Goal: Task Accomplishment & Management: Manage account settings

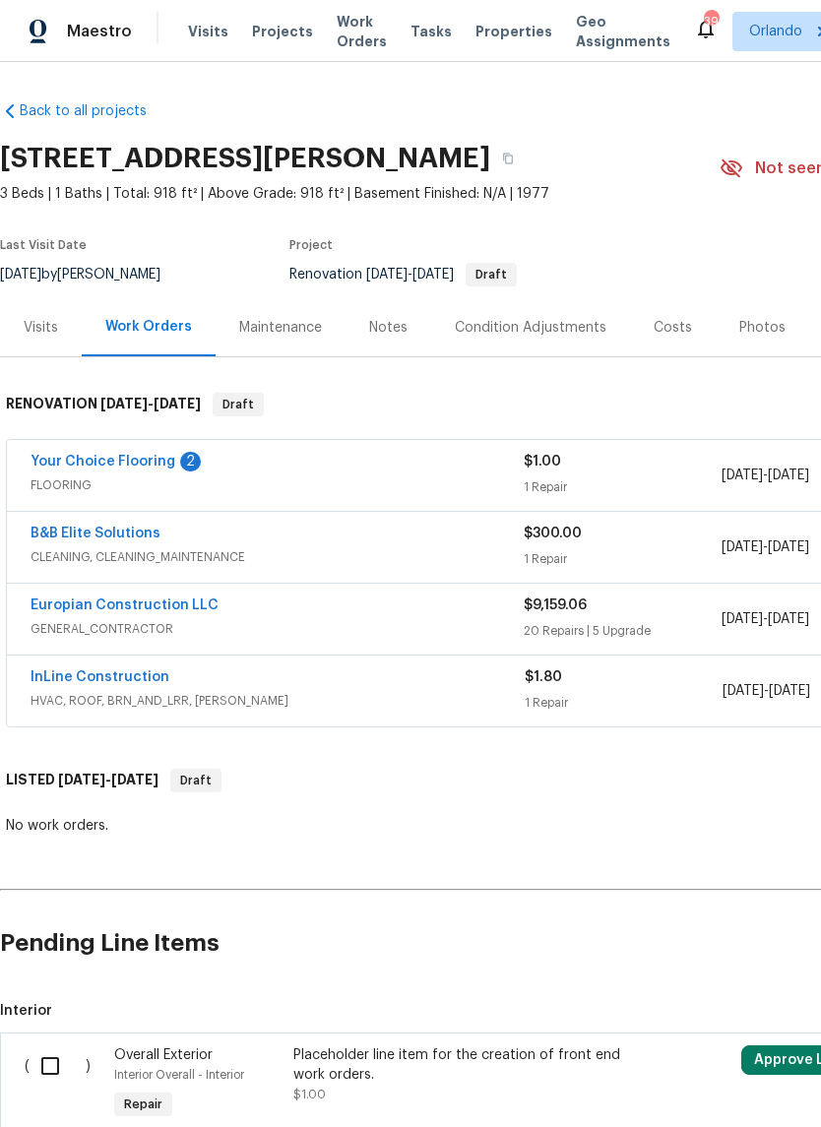
click at [63, 467] on link "Your Choice Flooring" at bounding box center [103, 462] width 145 height 14
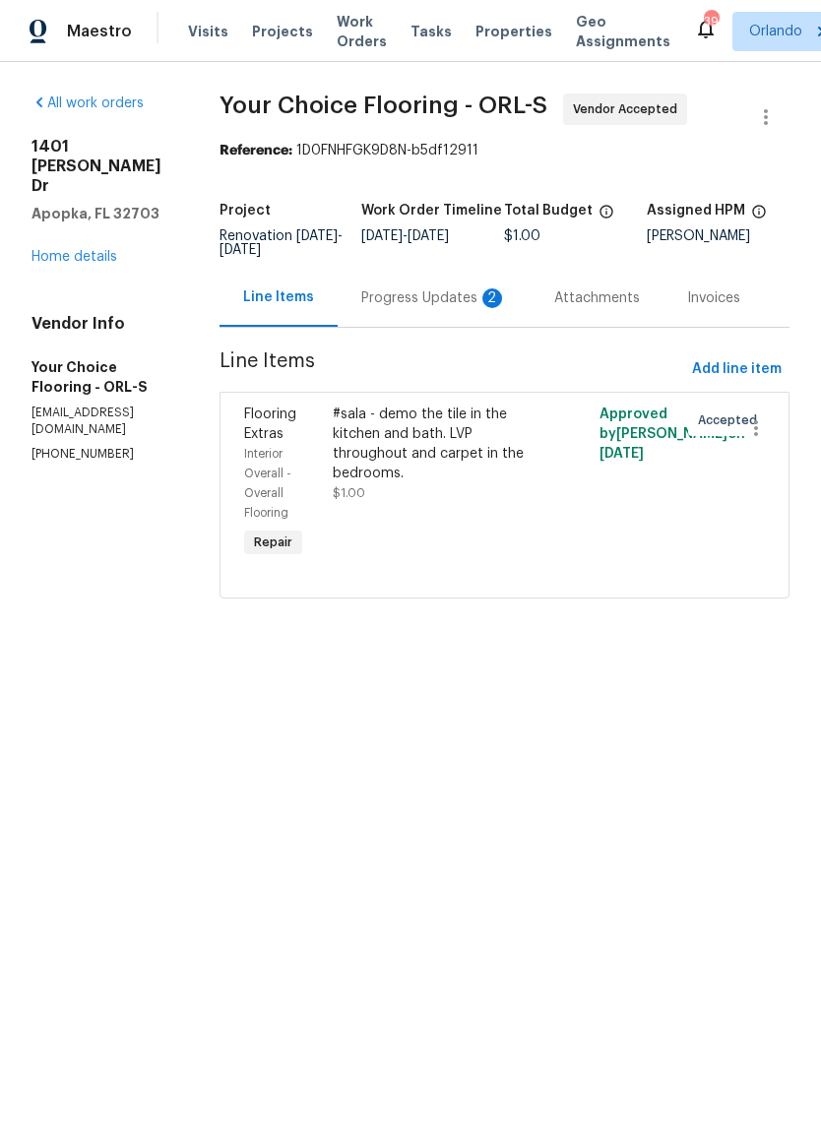
click at [414, 425] on div "#sala - demo the tile in the kitchen and bath. LVP throughout and carpet in the…" at bounding box center [438, 444] width 211 height 79
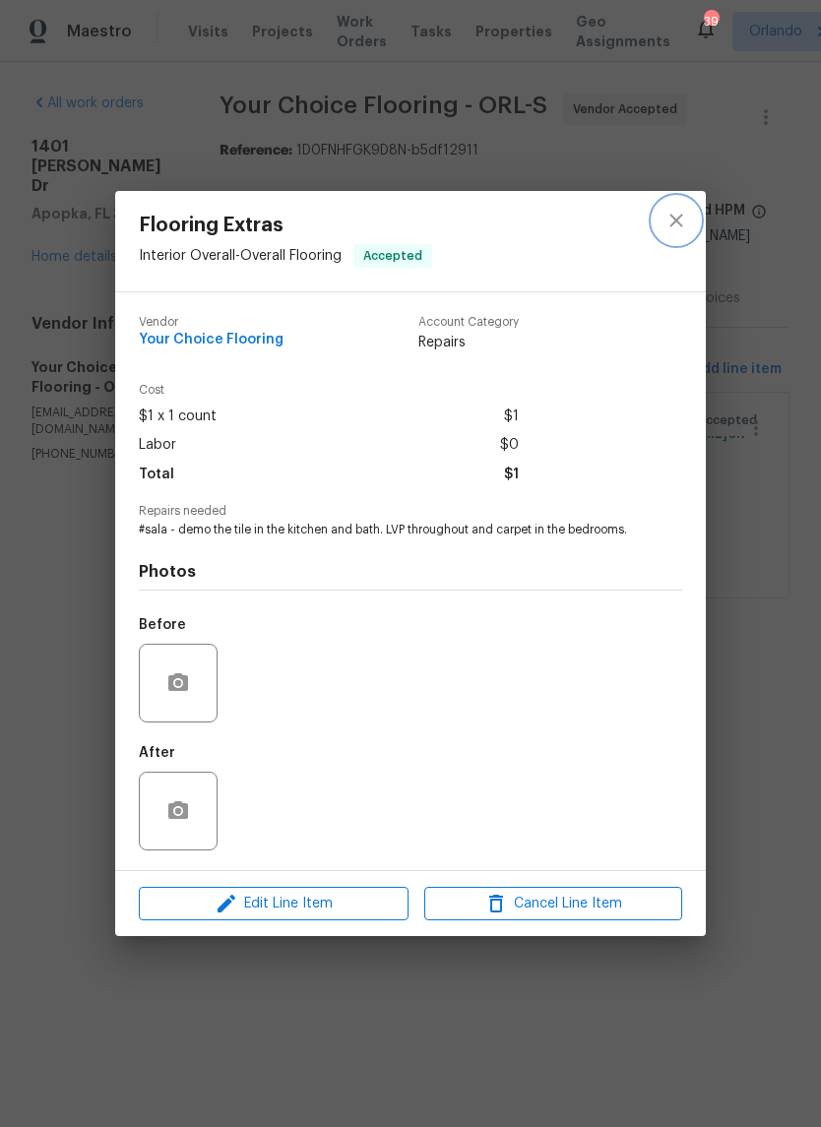
click at [669, 214] on icon "close" at bounding box center [676, 221] width 24 height 24
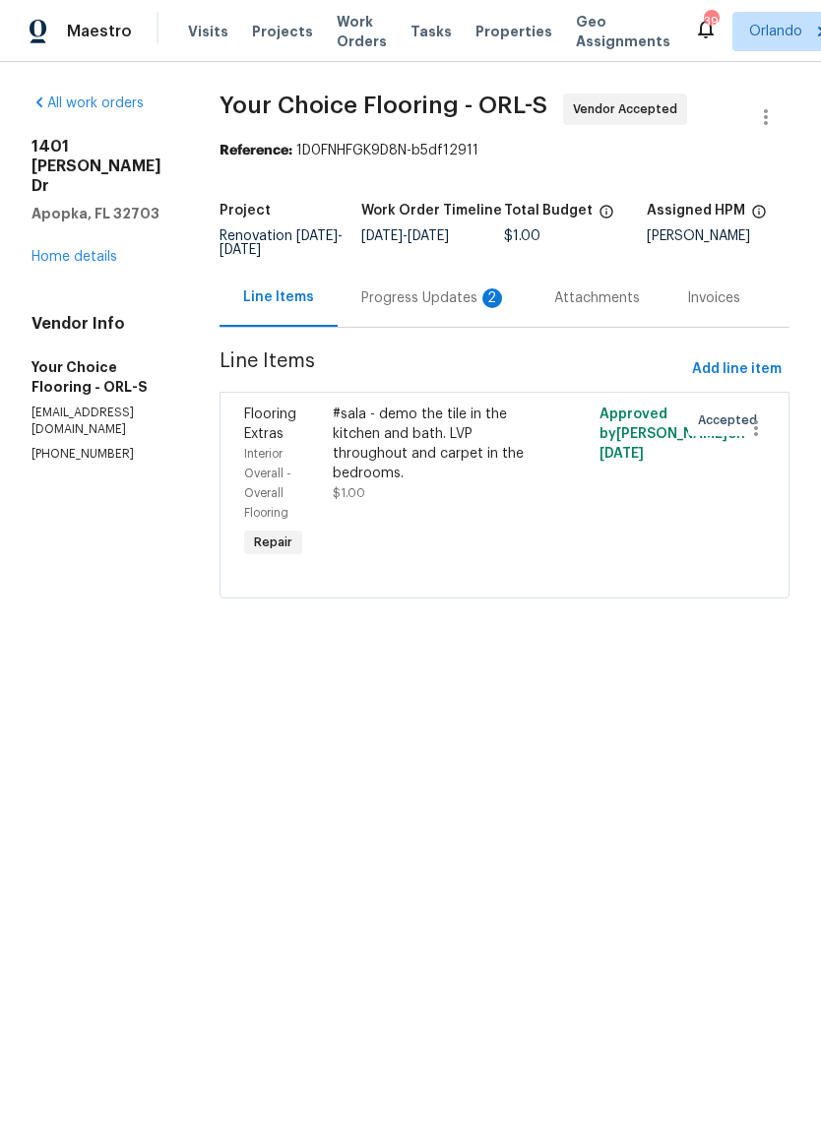
click at [452, 327] on div "Progress Updates 2" at bounding box center [434, 298] width 193 height 58
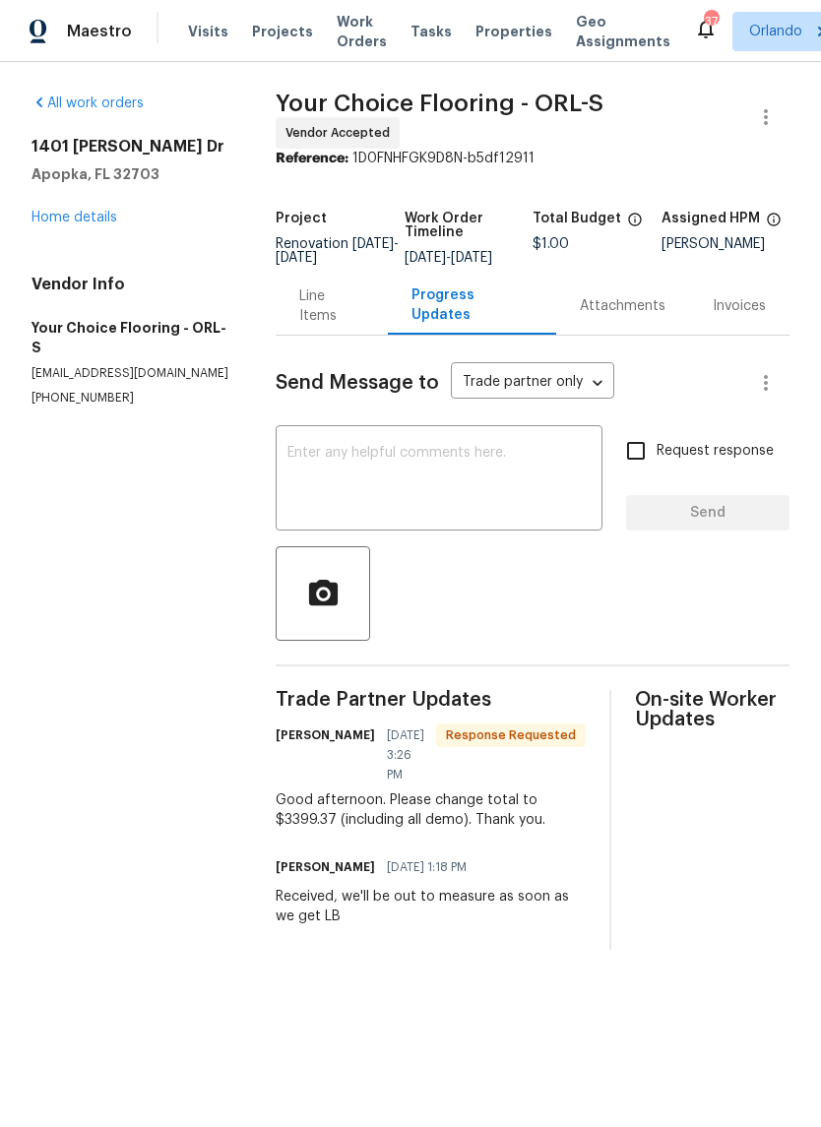
click at [340, 327] on div "Line Items" at bounding box center [332, 306] width 112 height 58
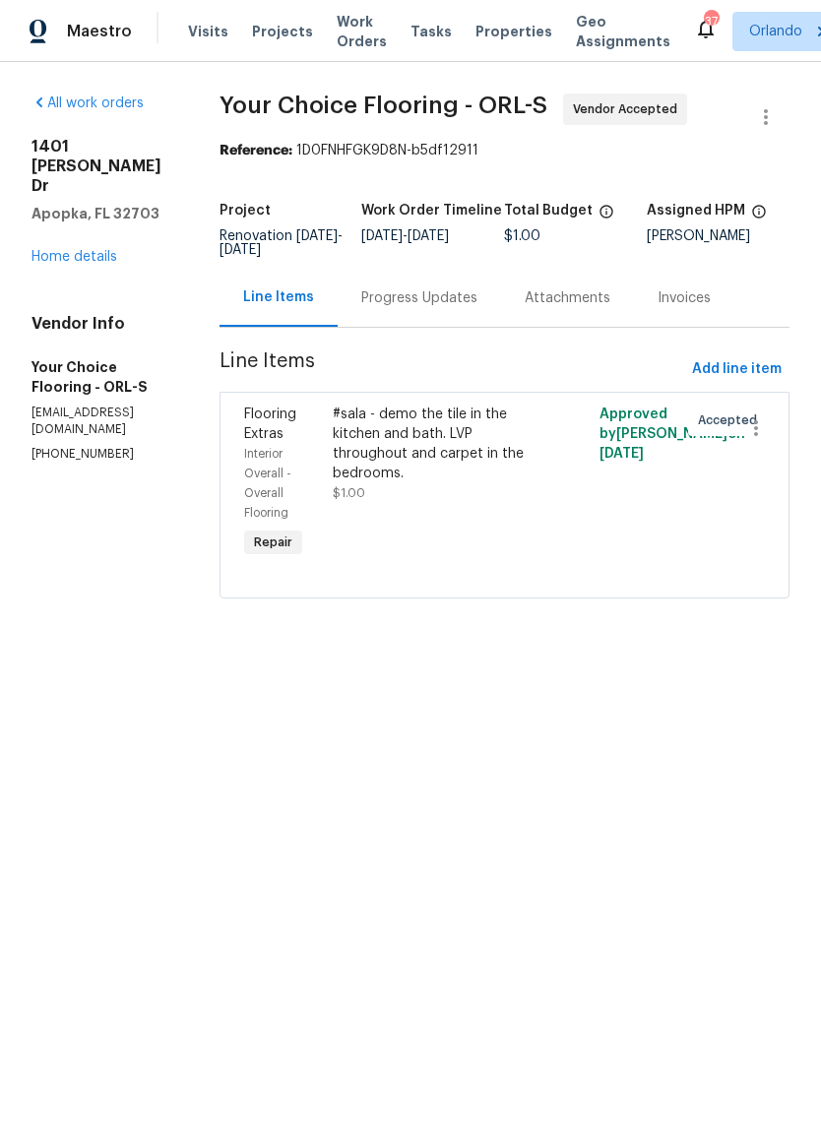
click at [412, 445] on div "#sala - demo the tile in the kitchen and bath. LVP throughout and carpet in the…" at bounding box center [438, 444] width 211 height 79
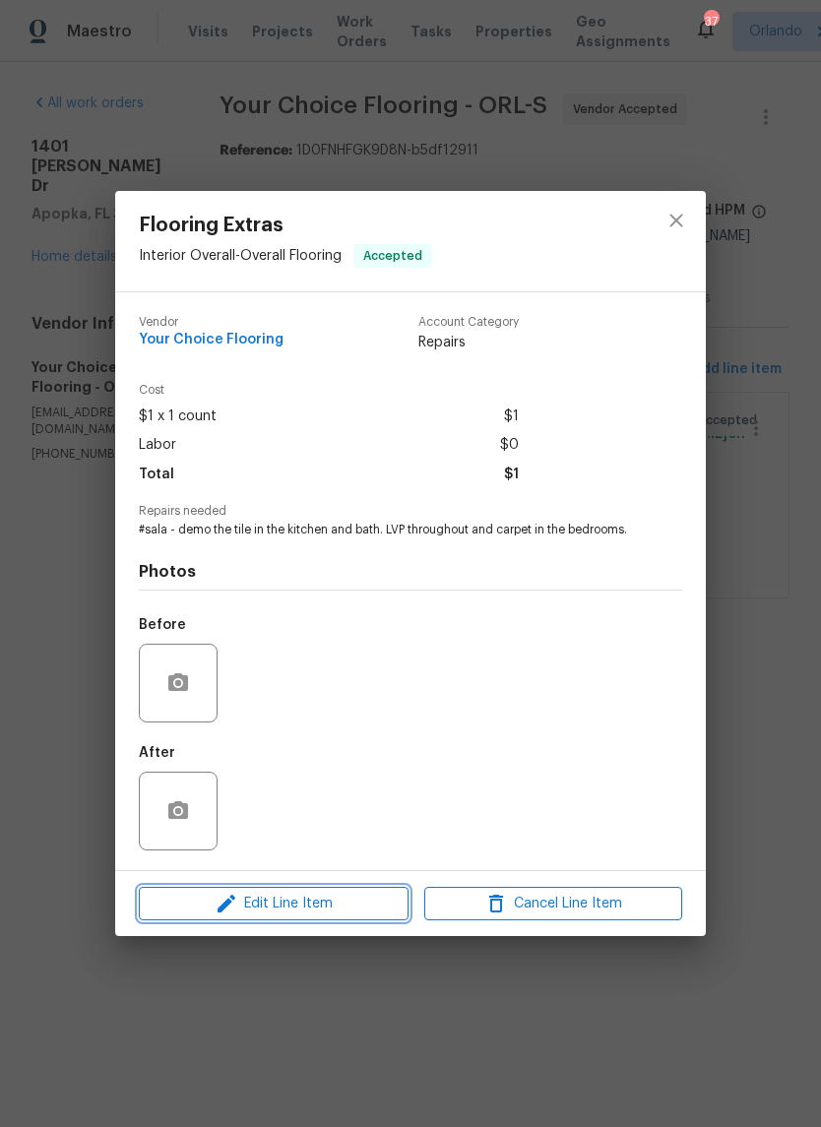
click at [355, 899] on button "Edit Line Item" at bounding box center [274, 904] width 270 height 34
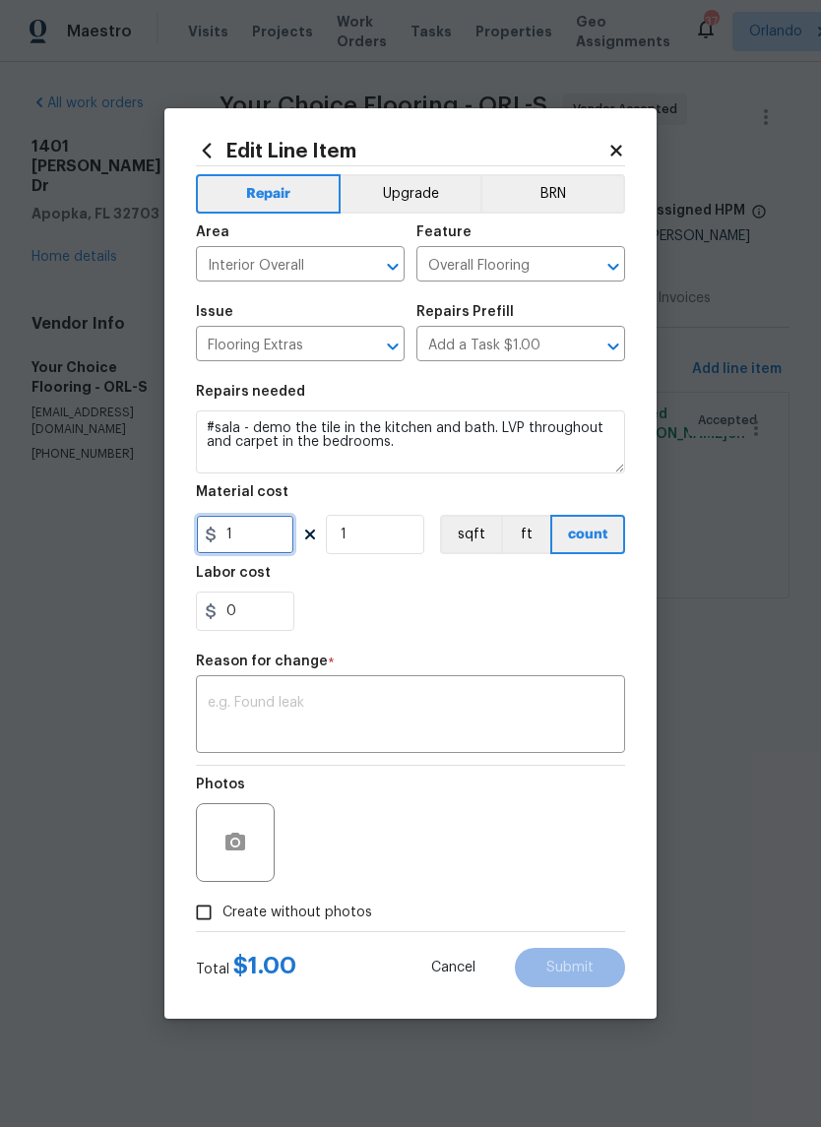
click at [278, 525] on input "1" at bounding box center [245, 534] width 98 height 39
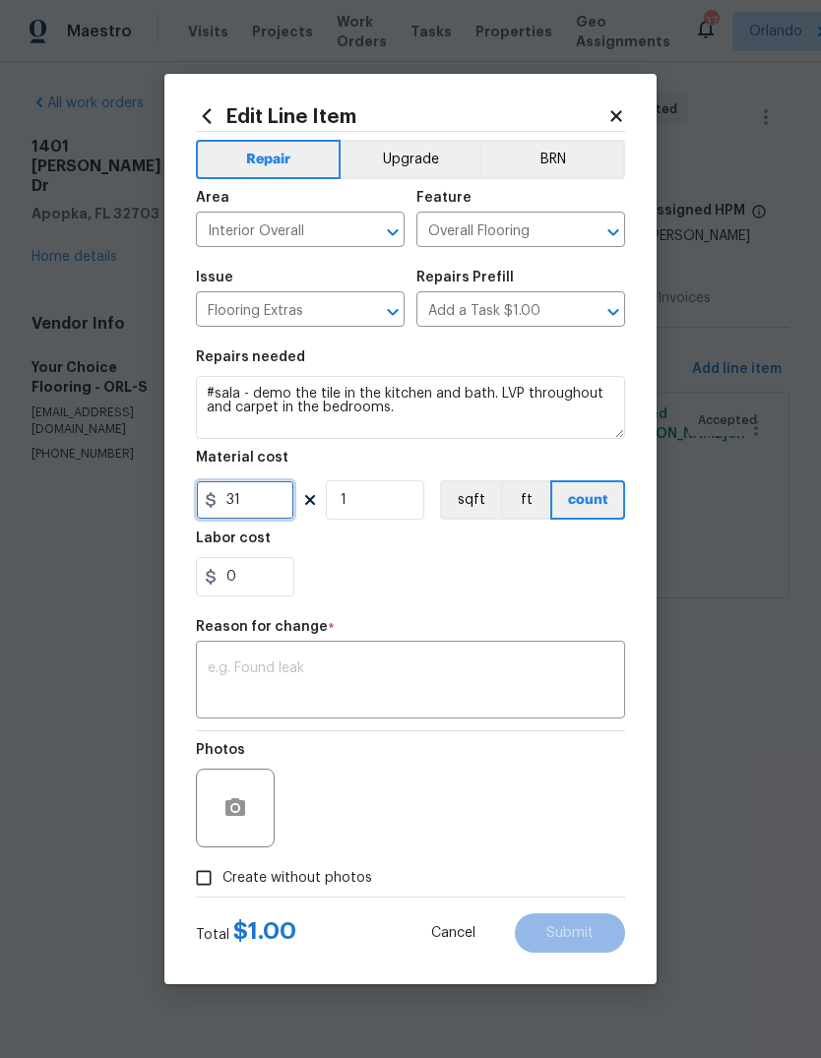
click at [256, 507] on input "31" at bounding box center [245, 499] width 98 height 39
click at [255, 507] on input "31" at bounding box center [245, 499] width 98 height 39
type input "3397.97"
click at [57, 606] on body "Maestro Visits Projects Work Orders Tasks Properties Geo Assignments 37 Orlando…" at bounding box center [410, 327] width 821 height 654
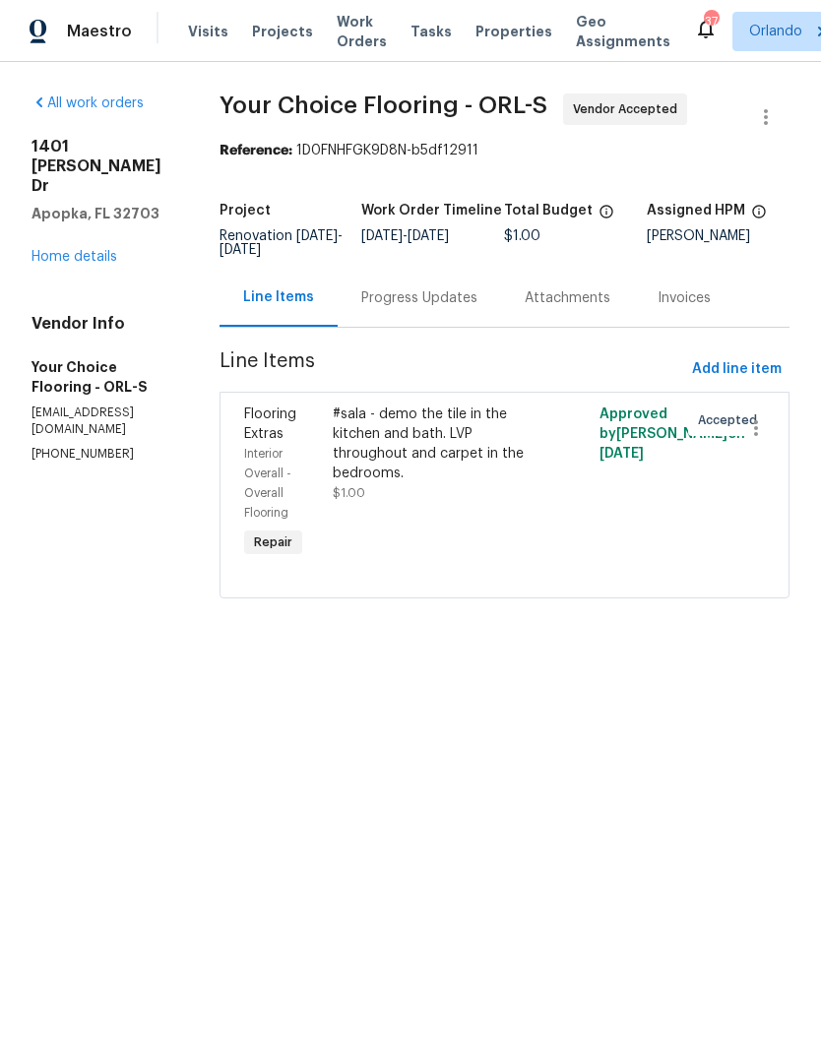
click at [477, 308] on div "Progress Updates" at bounding box center [419, 298] width 116 height 20
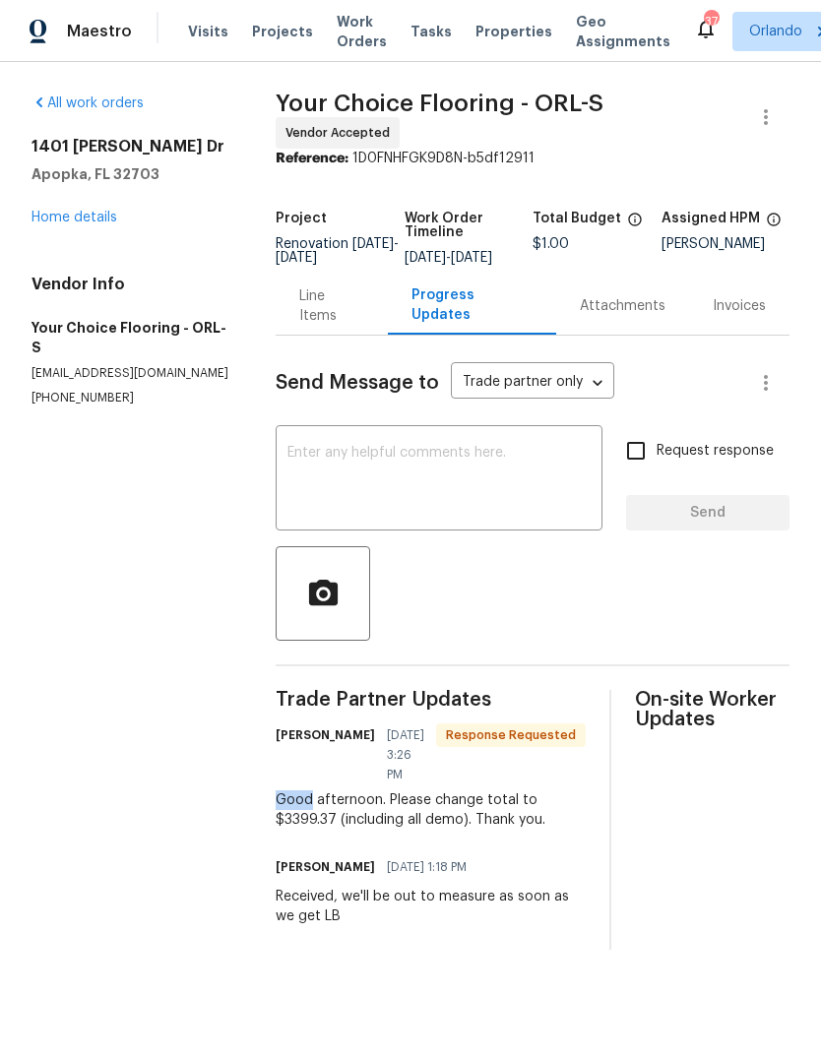
click at [306, 810] on div "Good afternoon. Please change total to $3399.37 (including all demo). Thank you." at bounding box center [431, 809] width 310 height 39
copy div "3399.37 (in"
click at [358, 292] on div "Line Items" at bounding box center [332, 306] width 112 height 58
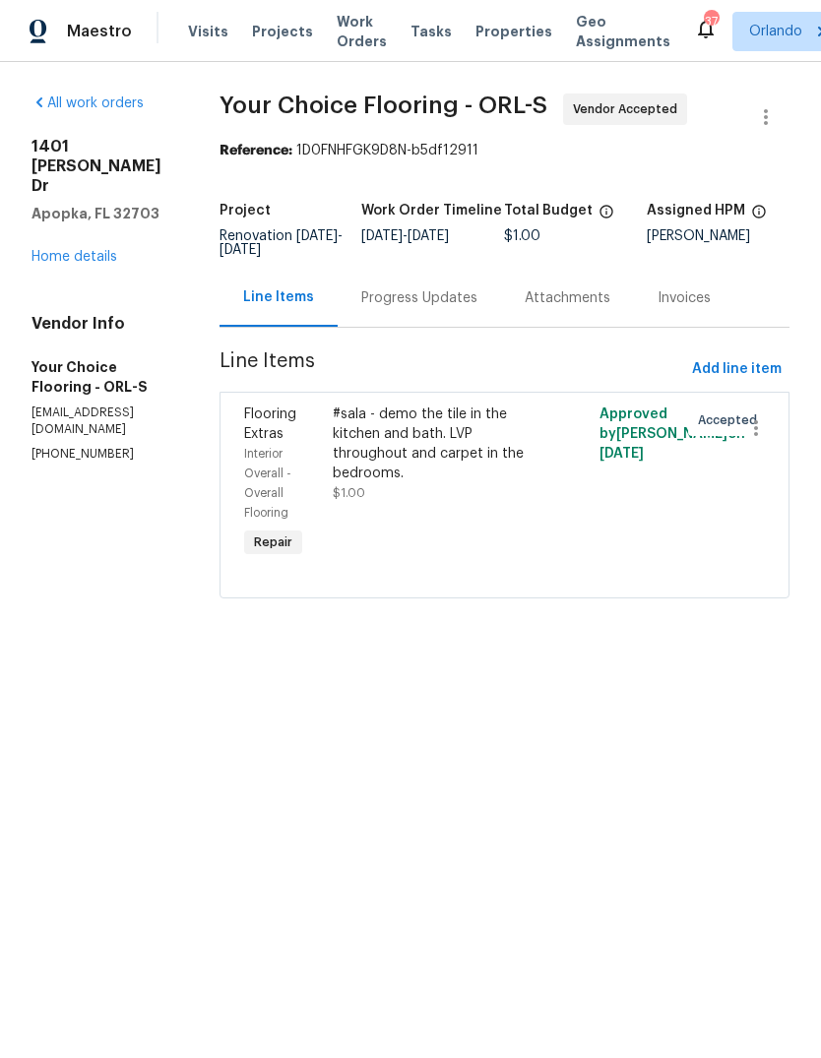
click at [427, 450] on div "#sala - demo the tile in the kitchen and bath. LVP throughout and carpet in the…" at bounding box center [438, 444] width 211 height 79
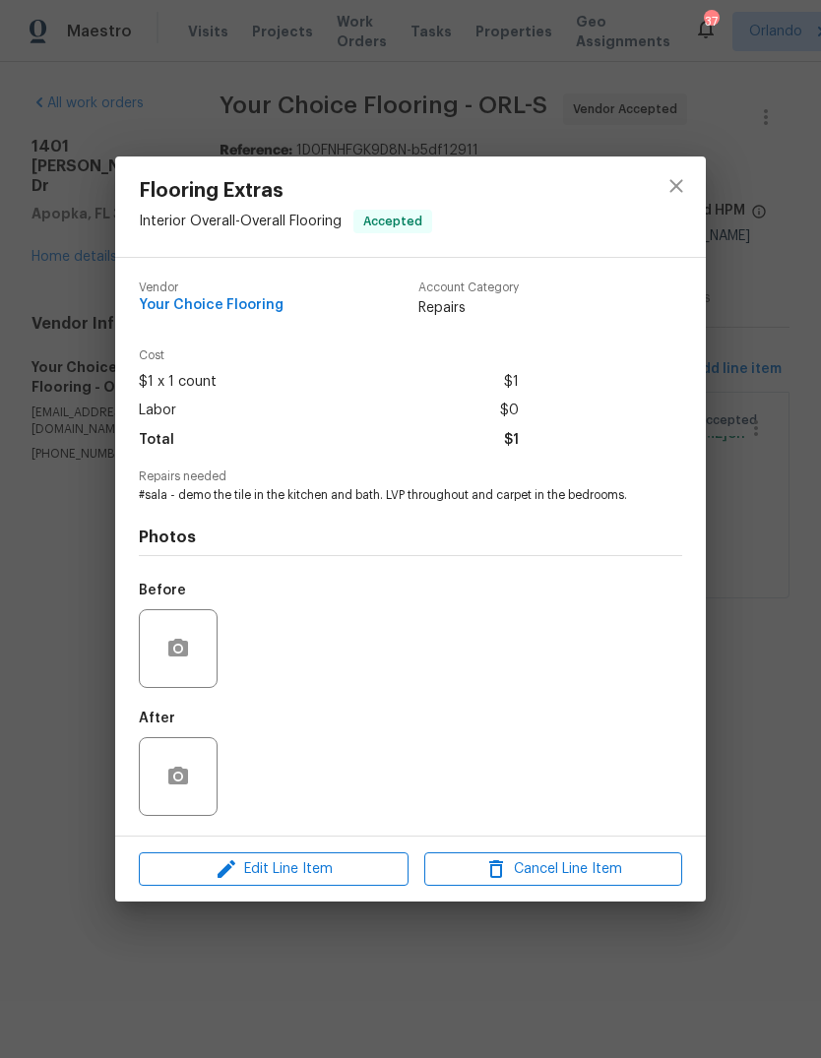
click at [359, 855] on div "Edit Line Item Cancel Line Item" at bounding box center [410, 870] width 591 height 66
click at [359, 865] on button "Edit Line Item" at bounding box center [274, 869] width 270 height 34
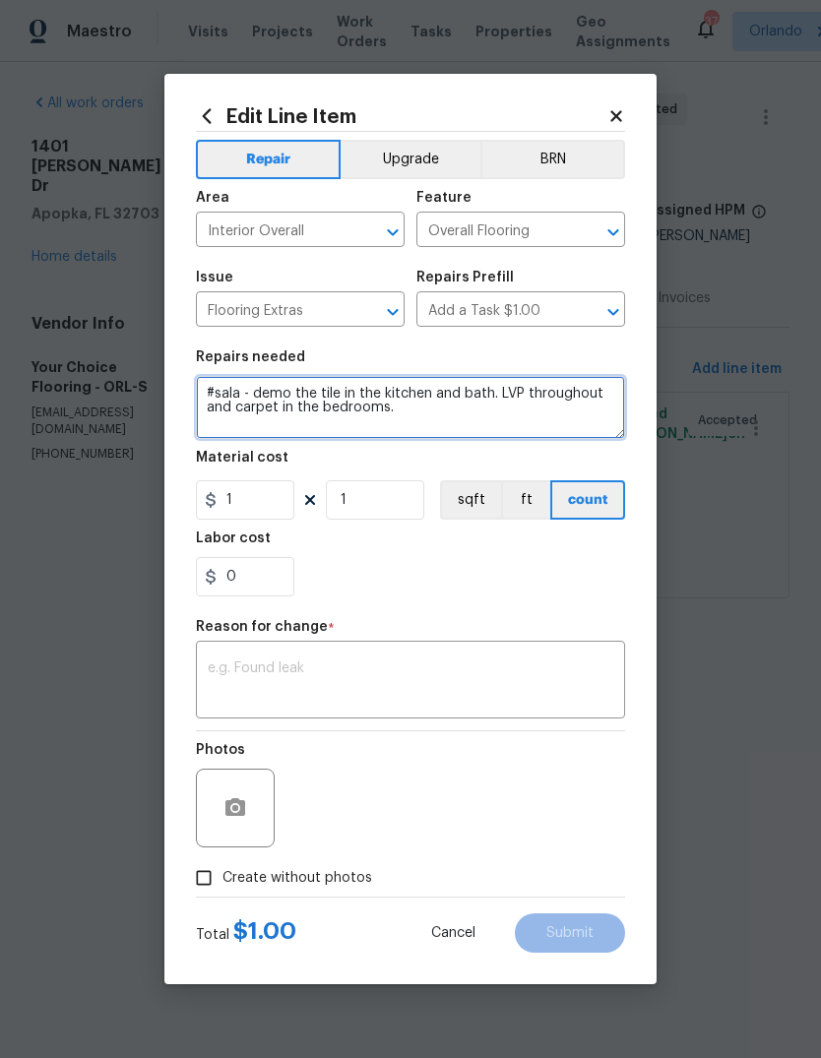
click at [266, 392] on textarea "#sala - demo the tile in the kitchen and bath. LVP throughout and carpet in the…" at bounding box center [410, 407] width 429 height 63
click at [265, 392] on textarea "#sala - demo the tile in the kitchen and bath. LVP throughout and carpet in the…" at bounding box center [410, 407] width 429 height 63
click at [268, 393] on textarea "#sala - demo the tile in the kitchen and bath. LVP throughout and carpet in the…" at bounding box center [410, 407] width 429 height 63
click at [268, 392] on textarea "#sala - demo the tile in the kitchen and bath. LVP throughout and carpet in the…" at bounding box center [410, 407] width 429 height 63
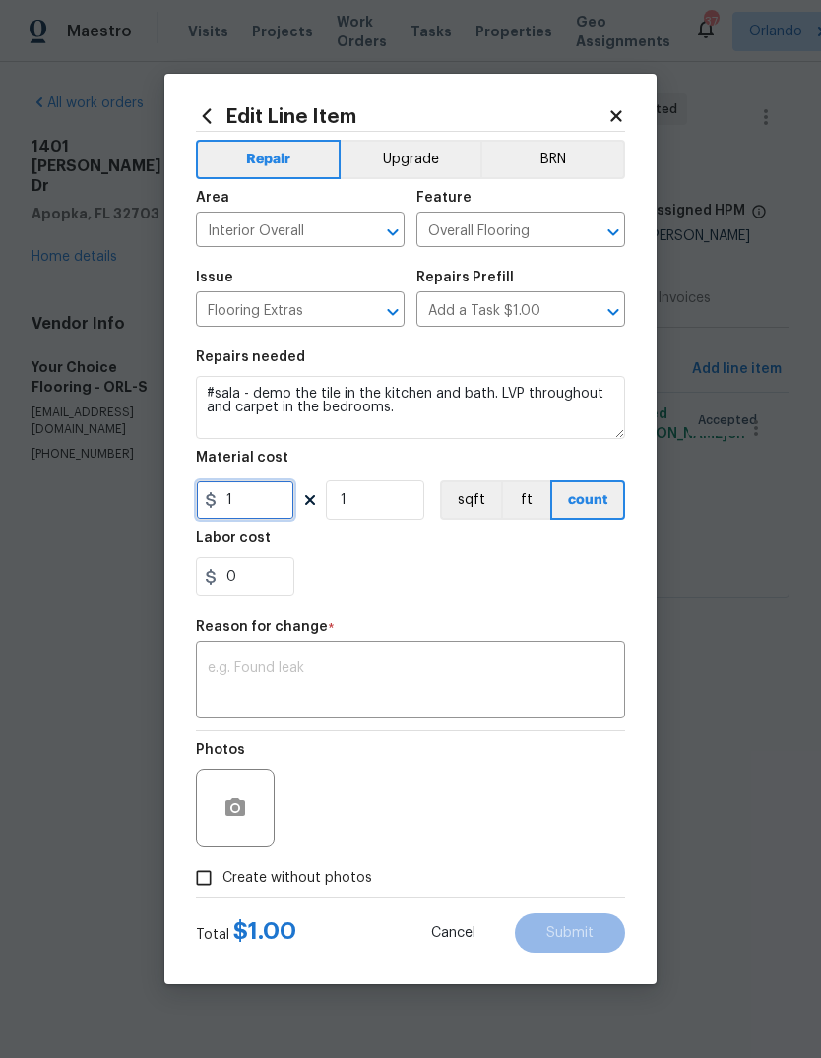
click at [257, 507] on input "1" at bounding box center [245, 499] width 98 height 39
type input "3399.37"
click at [530, 643] on div "Reason for change *" at bounding box center [410, 633] width 429 height 26
click at [508, 663] on textarea at bounding box center [411, 681] width 406 height 41
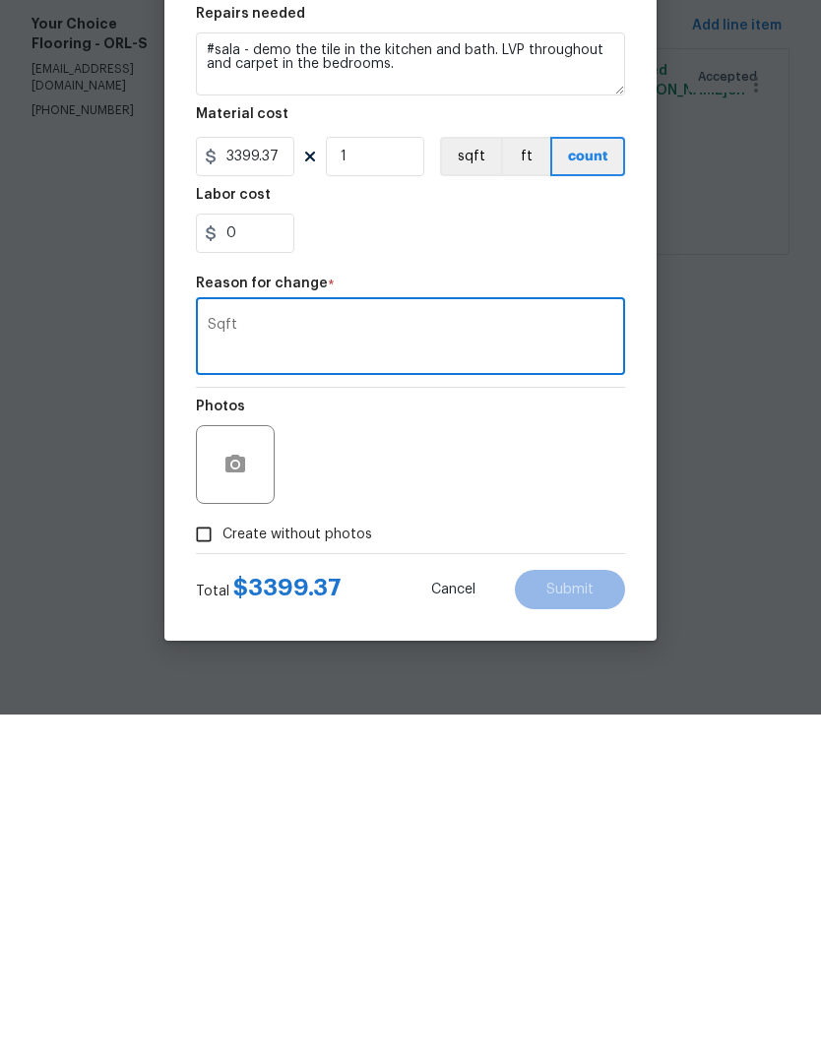
type textarea "Sqft"
click at [611, 731] on div "Photos" at bounding box center [410, 795] width 429 height 128
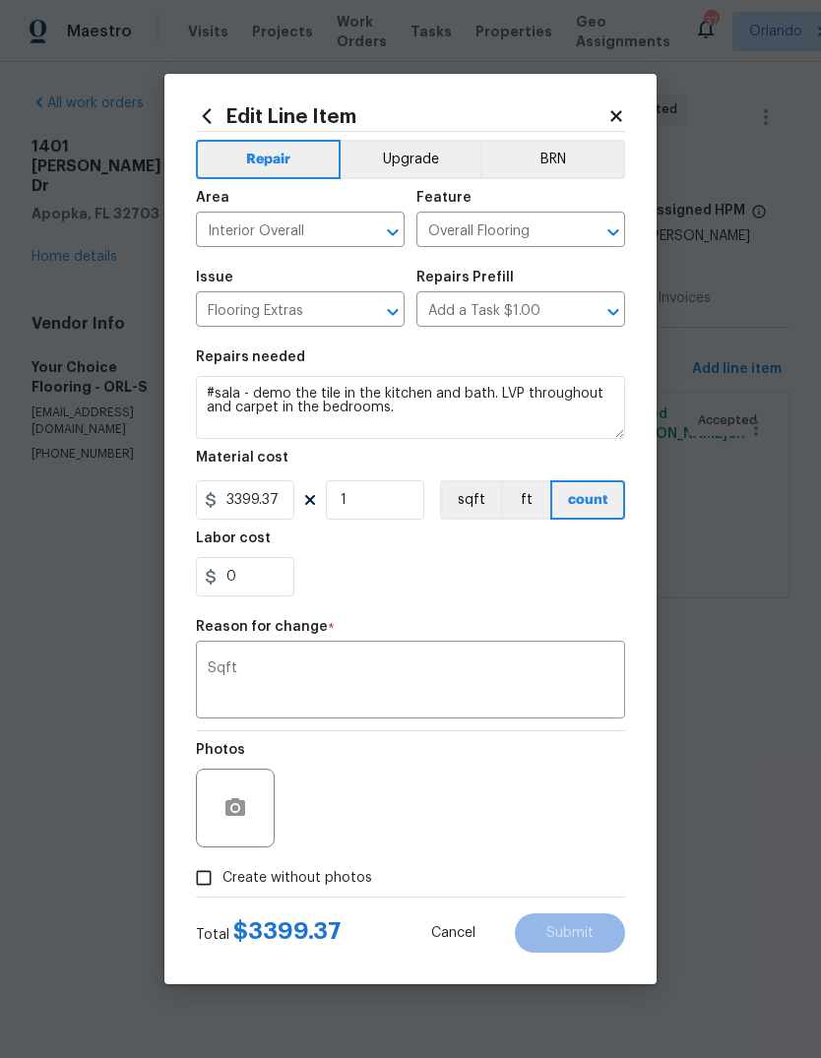
click at [534, 677] on textarea "Sqft" at bounding box center [411, 681] width 406 height 41
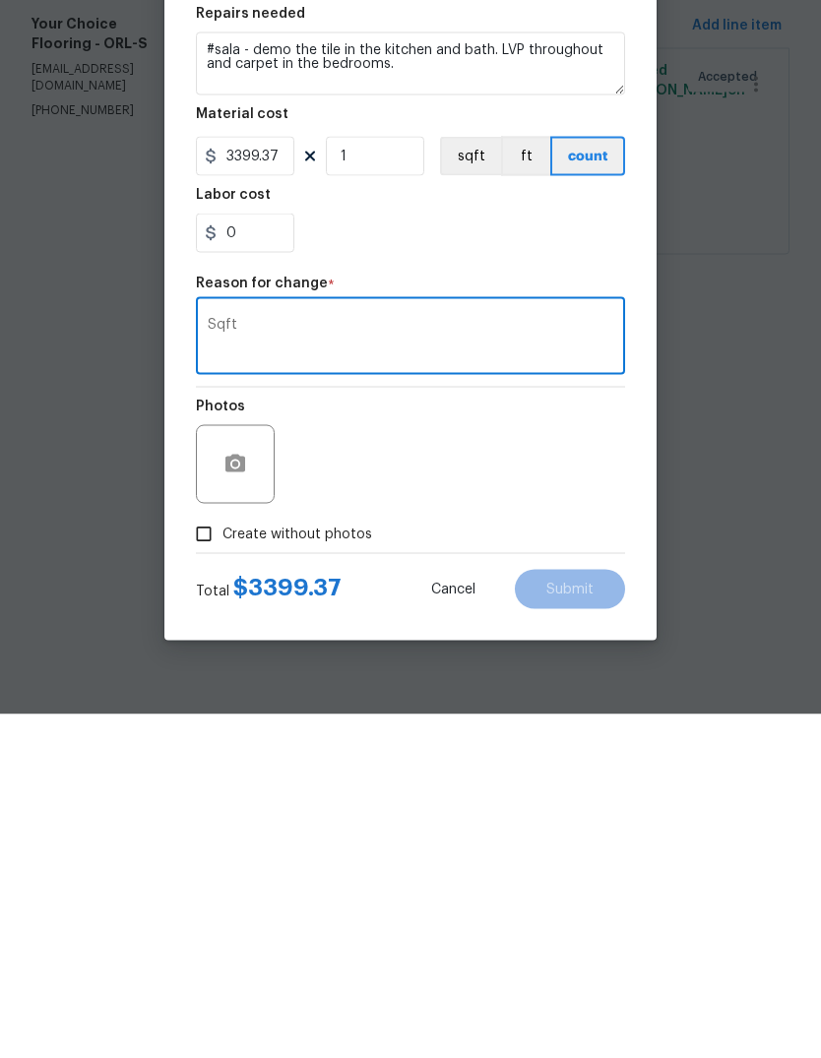
click at [556, 731] on div "Photos" at bounding box center [410, 795] width 429 height 128
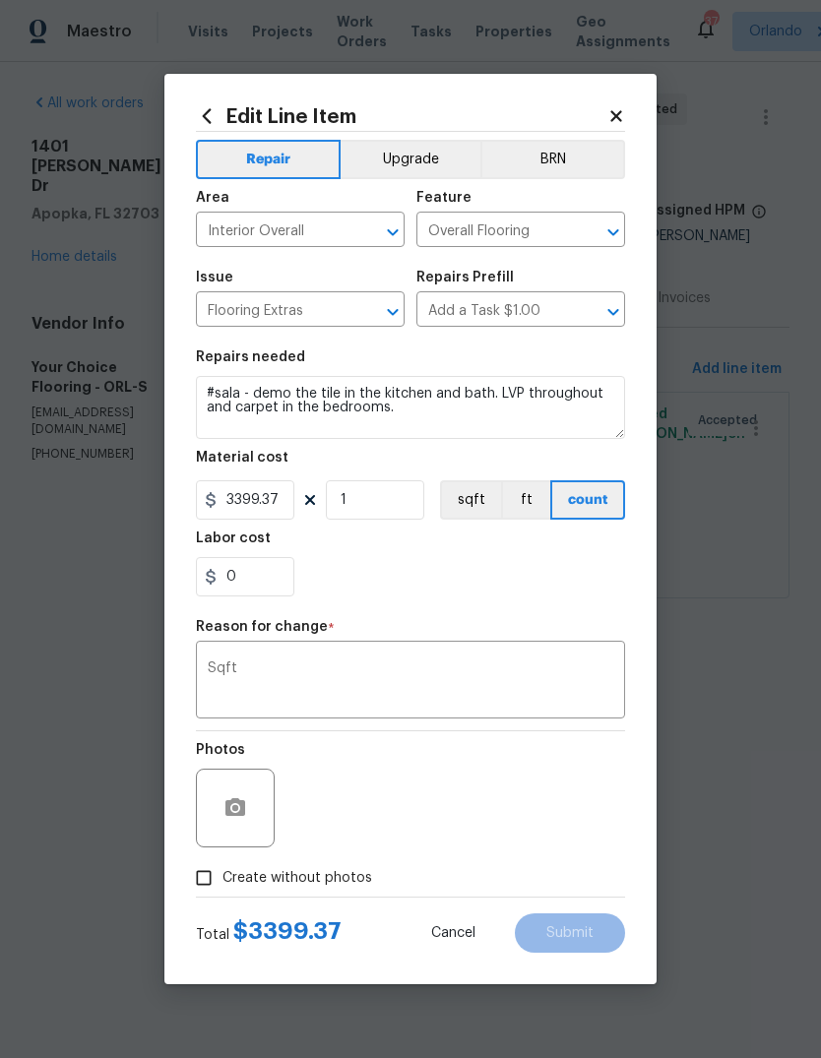
click at [197, 879] on input "Create without photos" at bounding box center [203, 877] width 37 height 37
checkbox input "true"
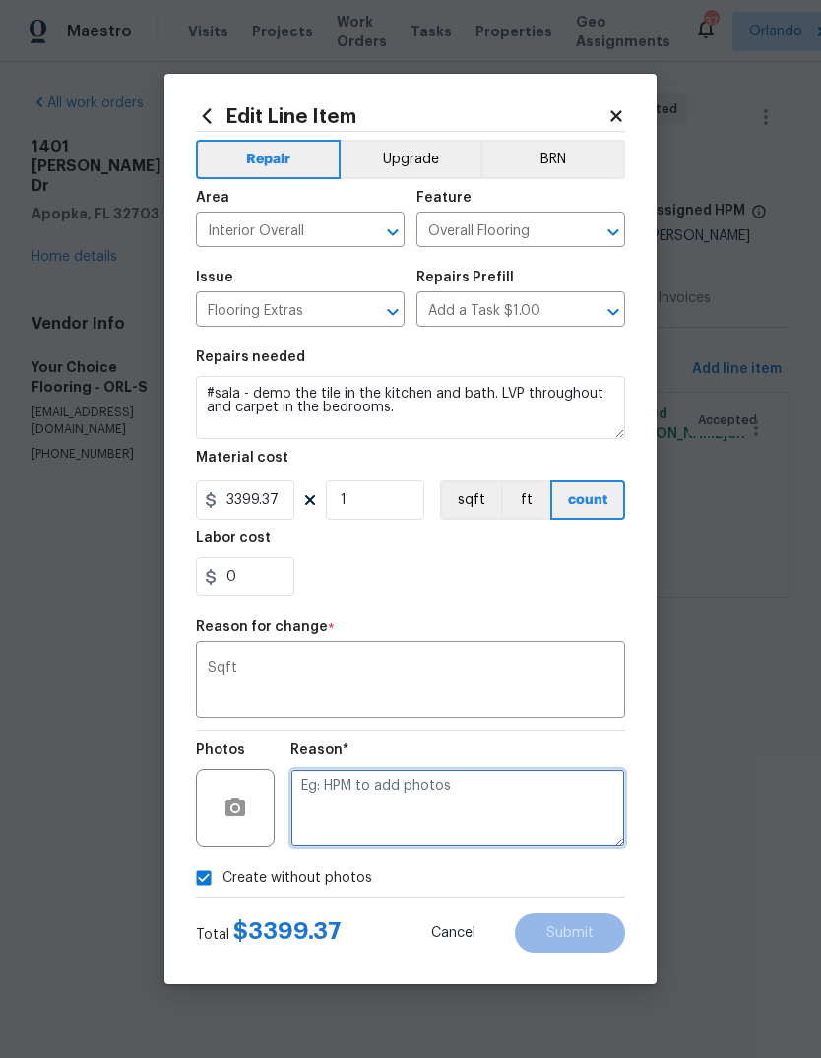
click at [528, 795] on textarea at bounding box center [457, 808] width 335 height 79
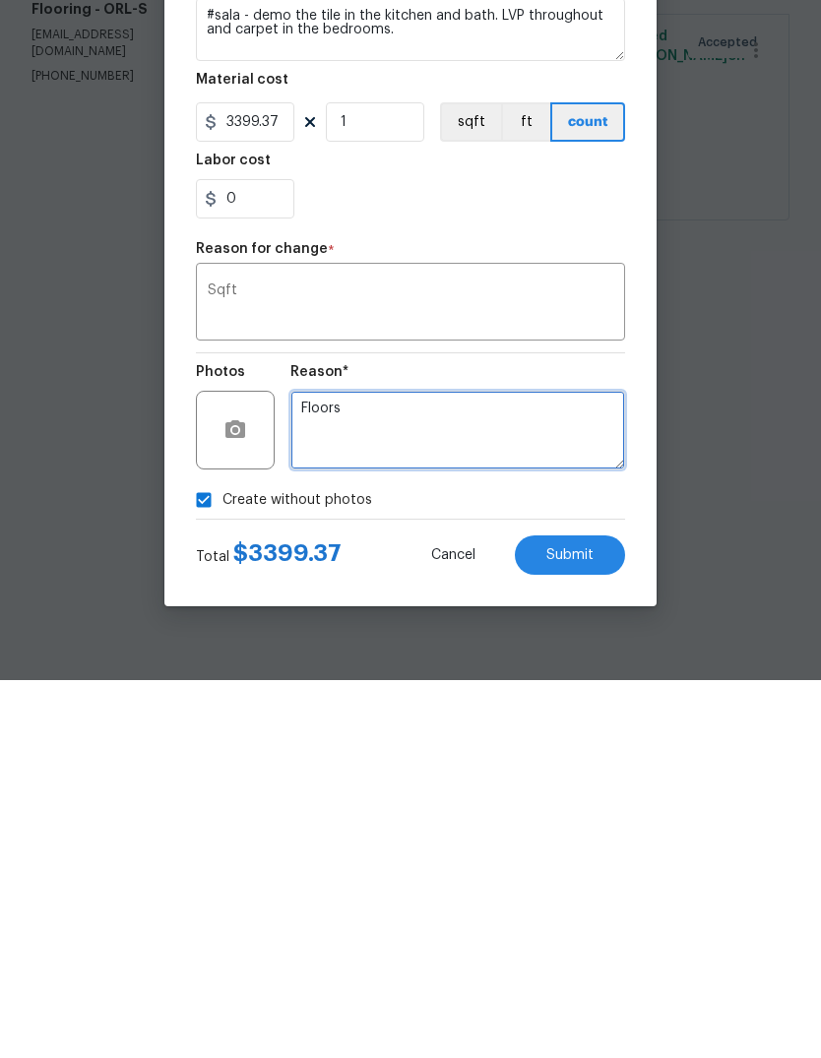
type textarea "Floors"
click at [580, 913] on button "Submit" at bounding box center [570, 932] width 110 height 39
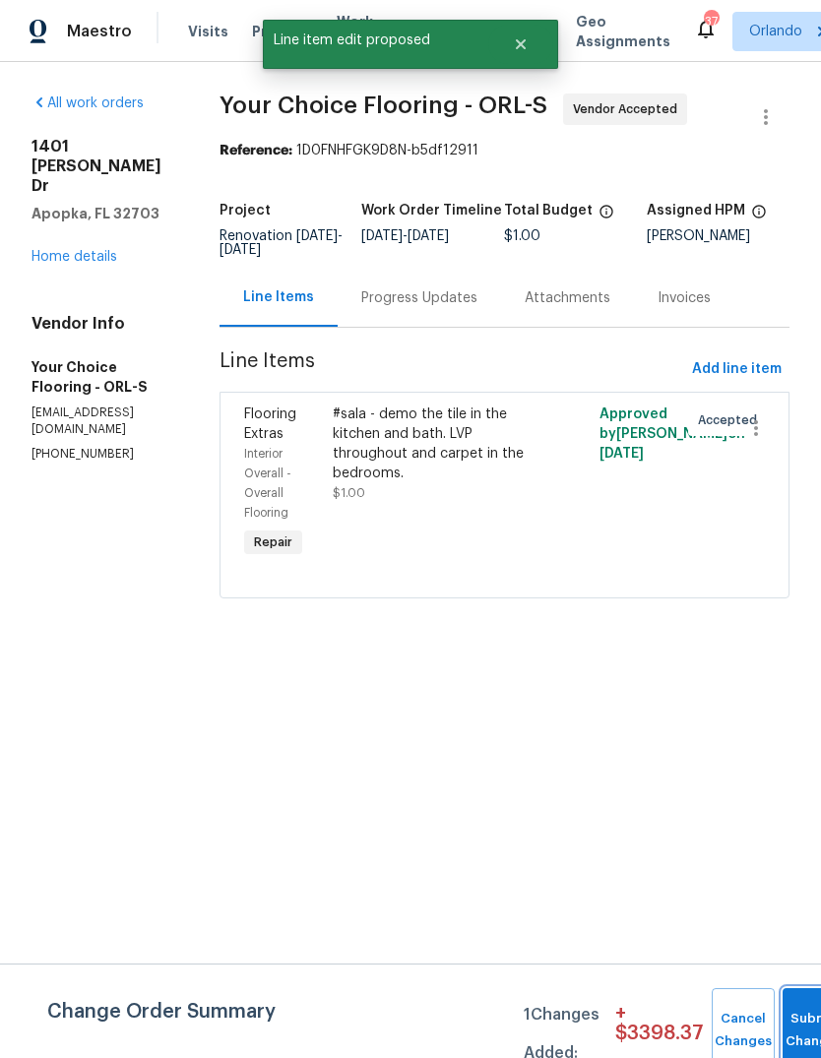
click at [798, 1019] on button "Submit Changes" at bounding box center [814, 1030] width 63 height 85
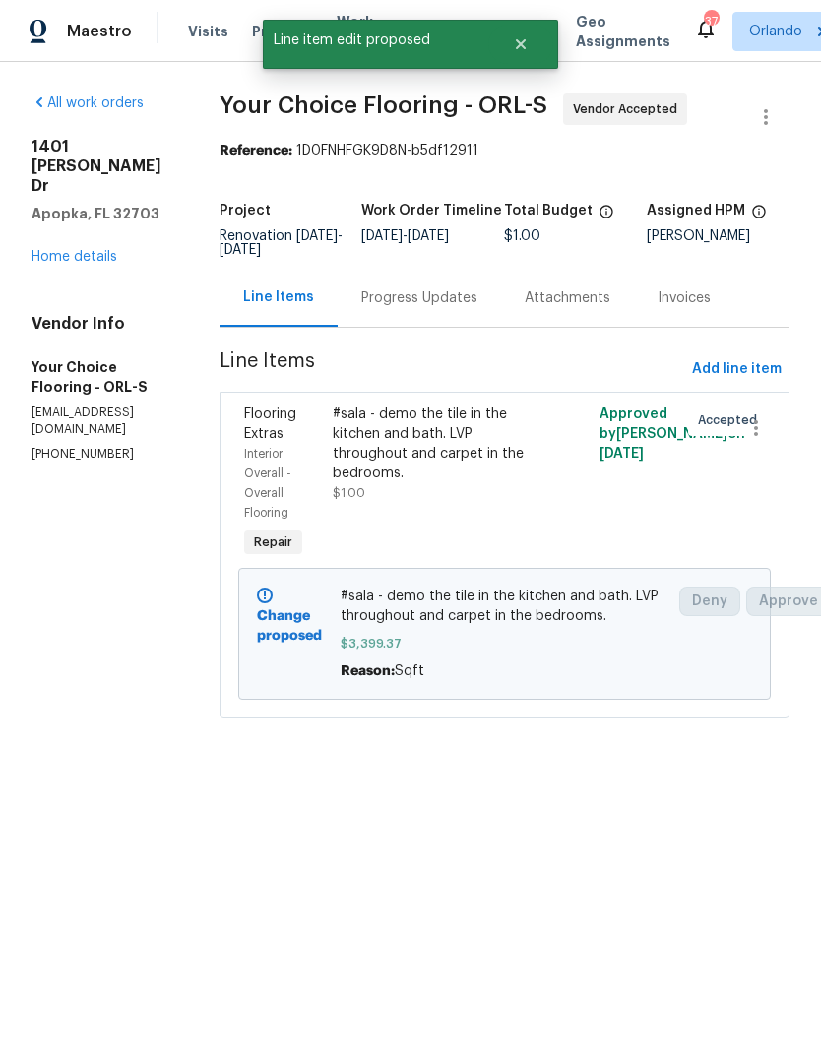
click at [59, 250] on link "Home details" at bounding box center [74, 257] width 86 height 14
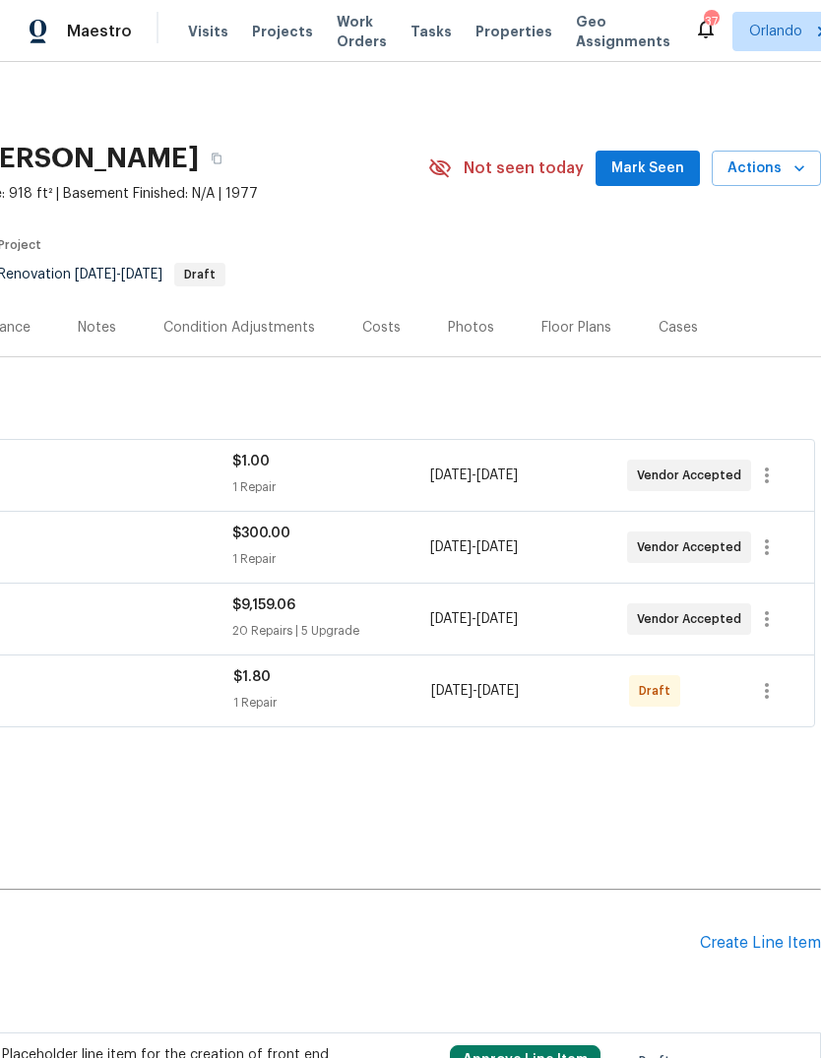
scroll to position [0, 291]
click at [758, 627] on icon "button" at bounding box center [767, 619] width 24 height 24
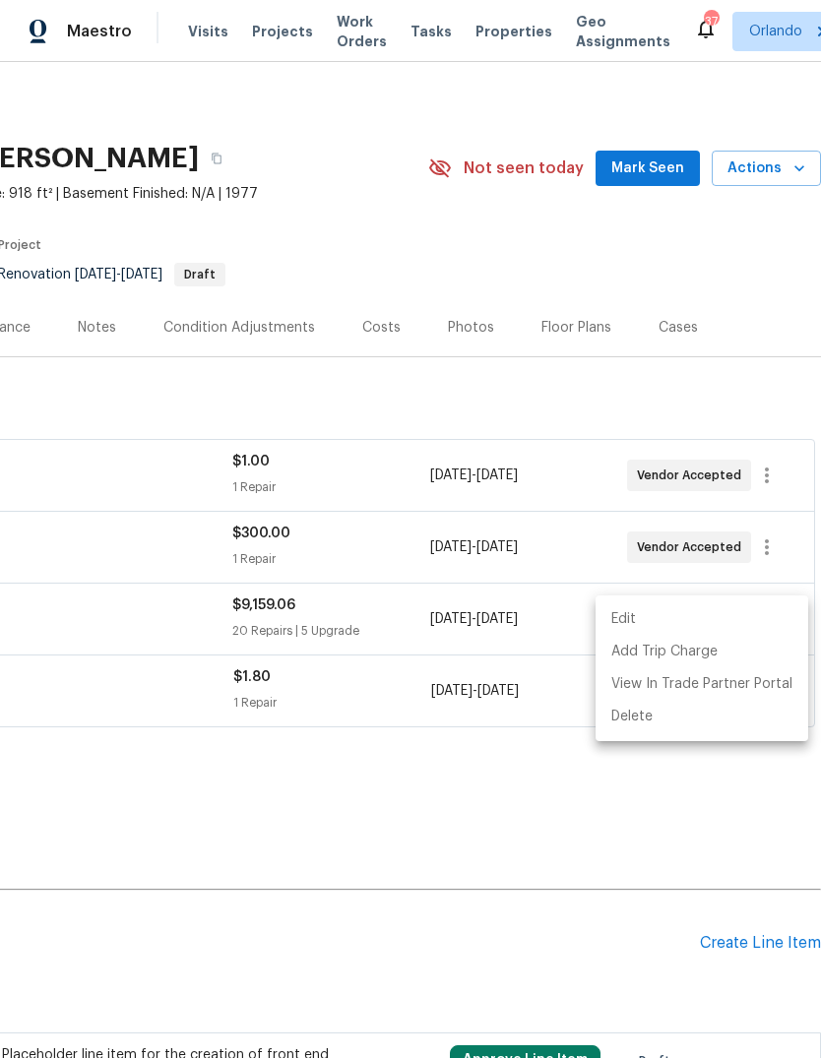
click at [733, 618] on li "Edit" at bounding box center [702, 619] width 213 height 32
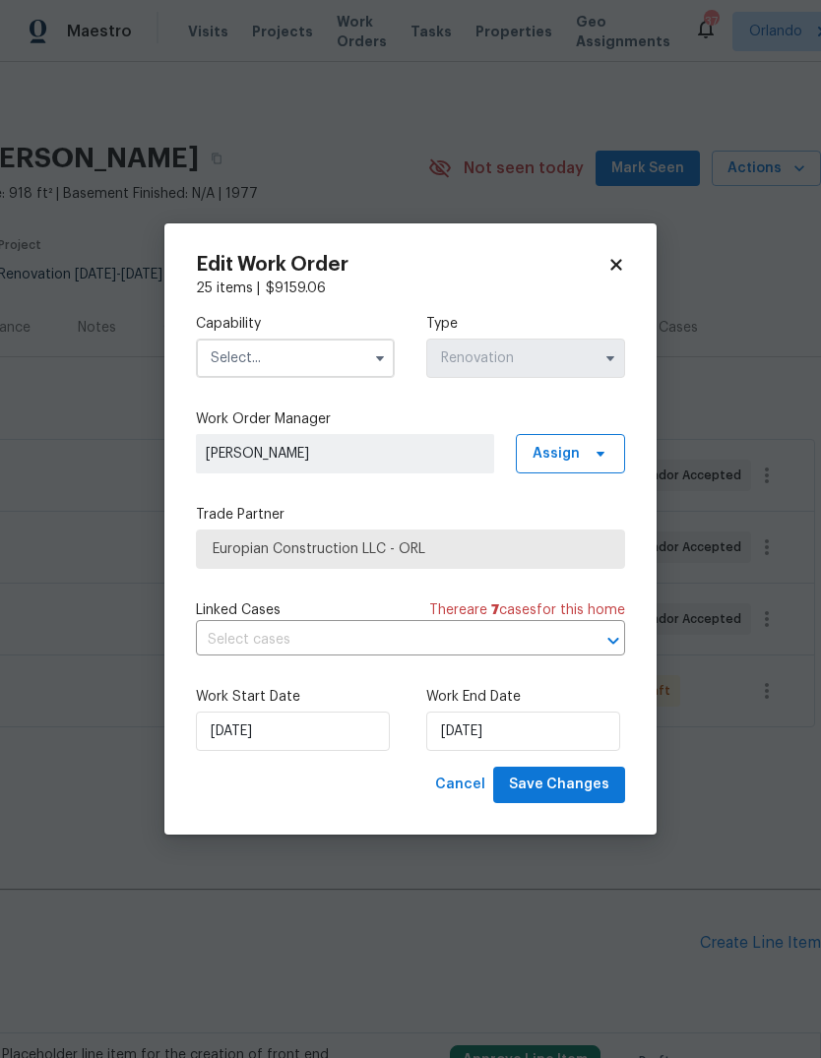
click at [344, 357] on input "text" at bounding box center [295, 358] width 199 height 39
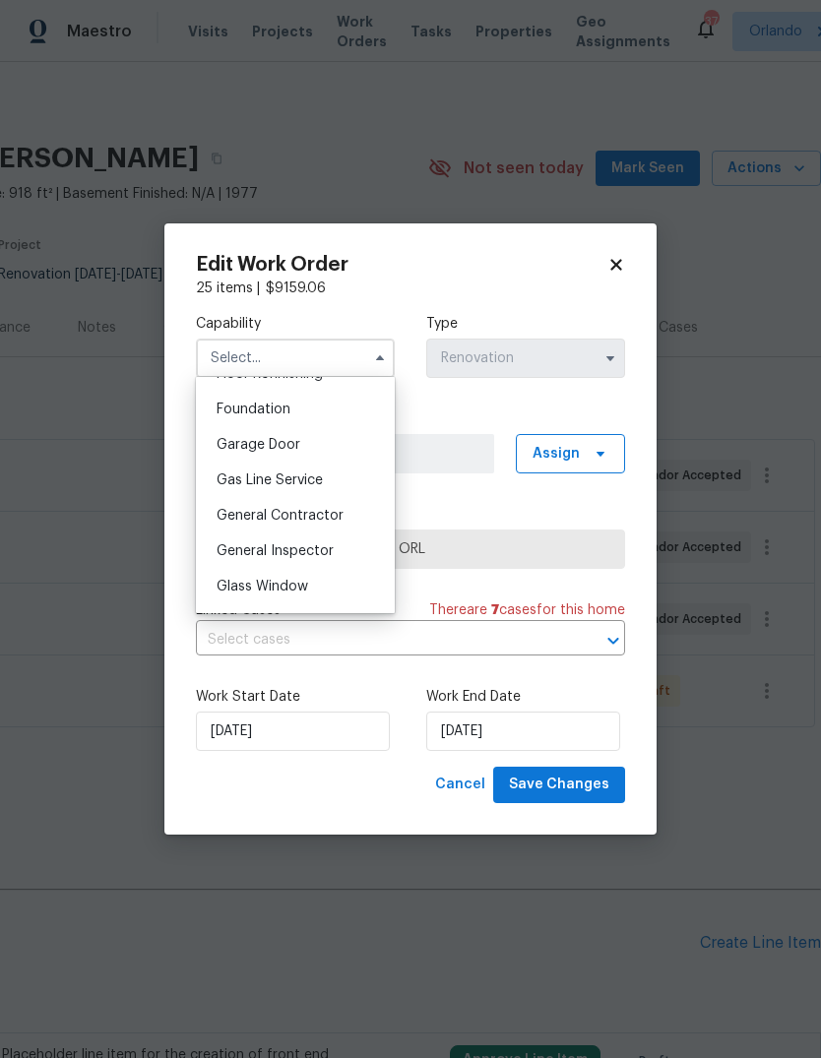
scroll to position [842, 0]
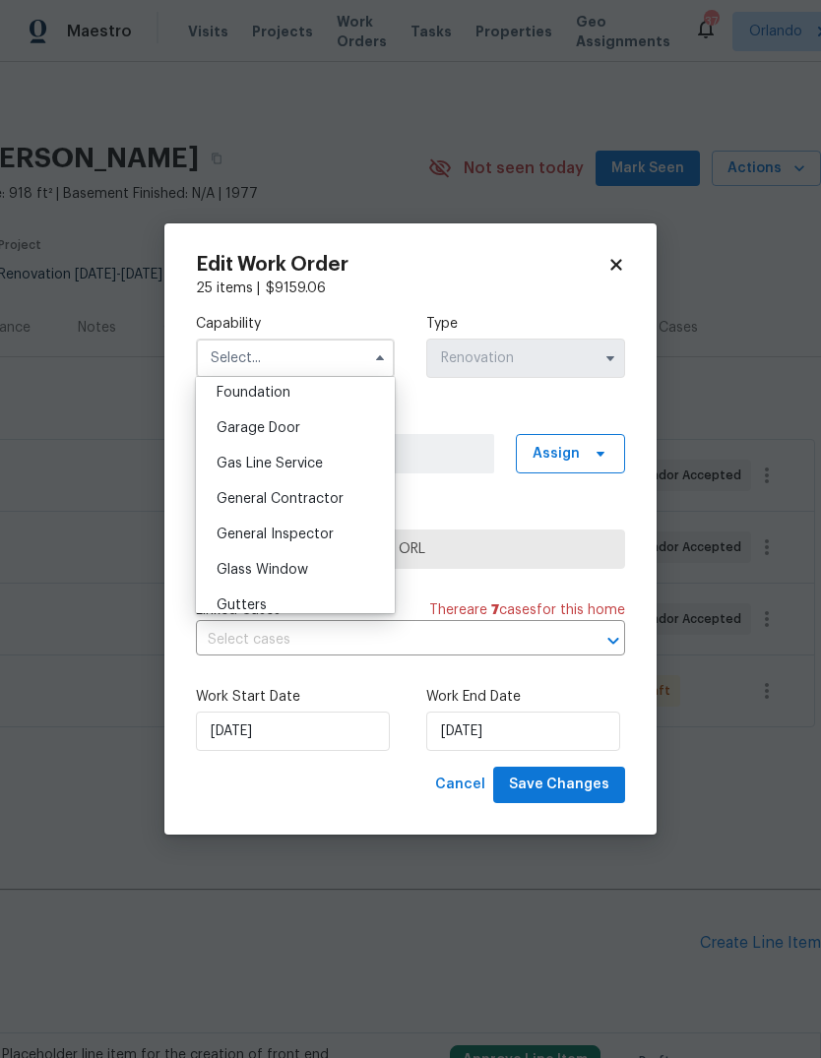
click at [343, 501] on div "General Contractor" at bounding box center [295, 498] width 189 height 35
type input "General Contractor"
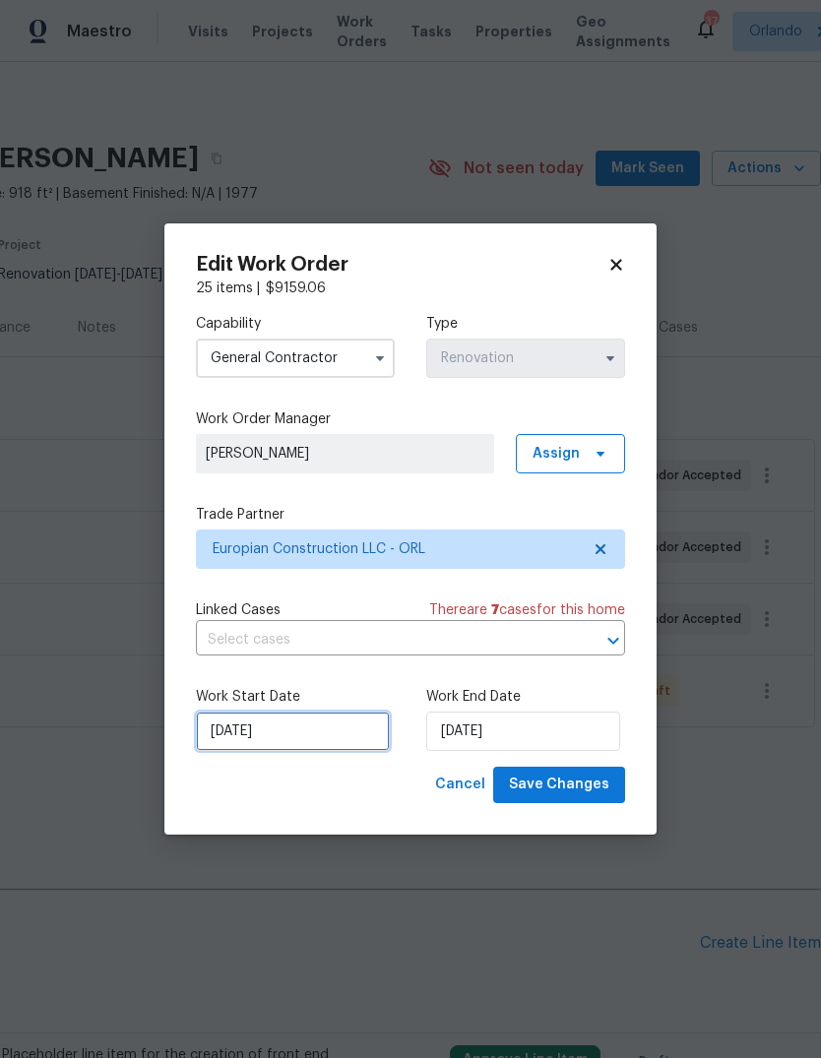
click at [324, 720] on input "[DATE]" at bounding box center [293, 731] width 194 height 39
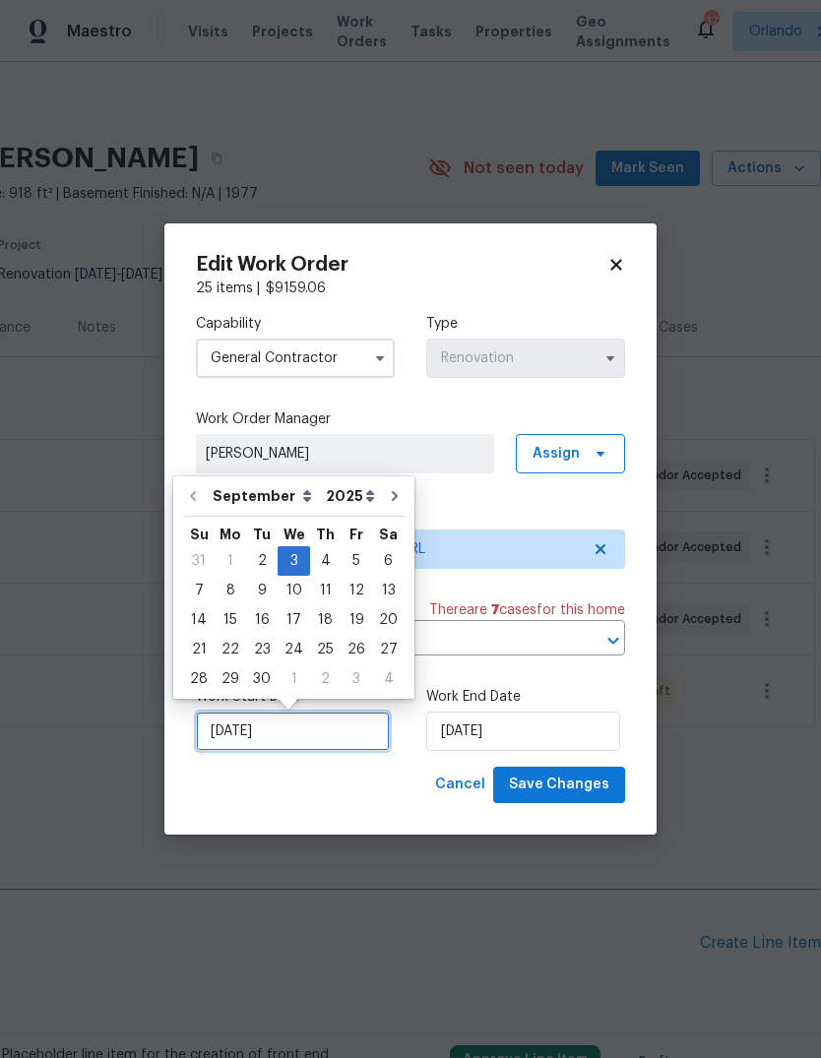
scroll to position [15, 0]
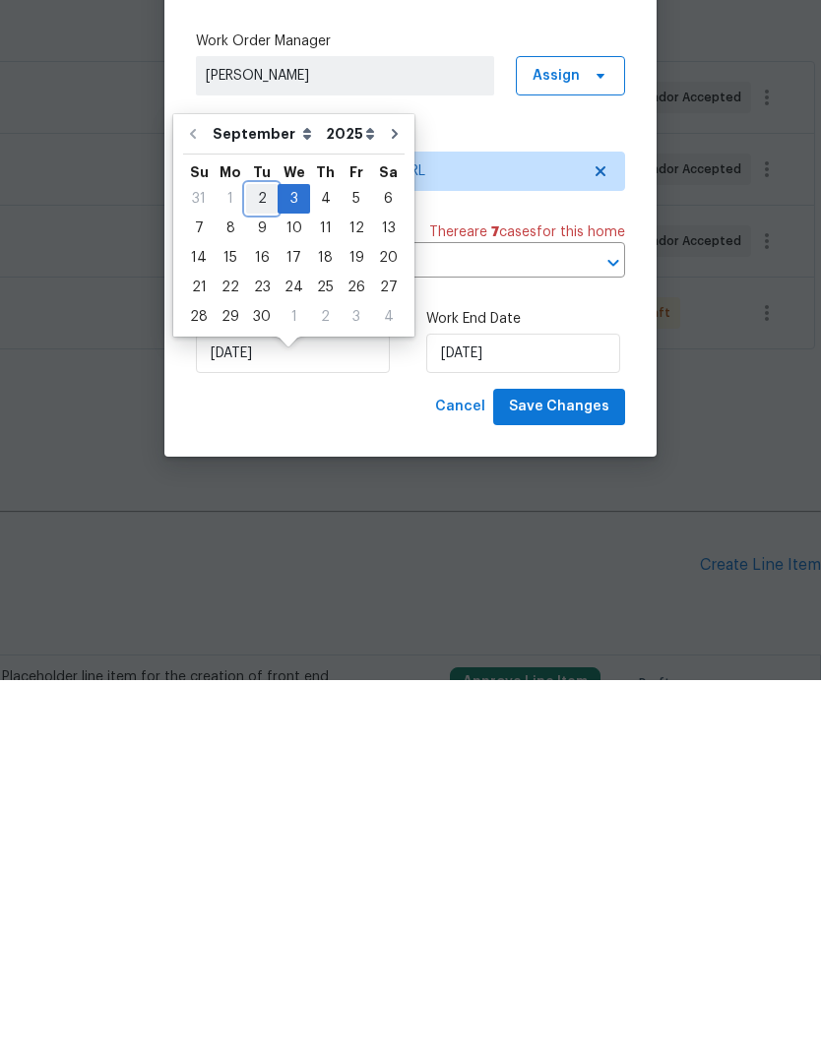
click at [266, 563] on div "2" at bounding box center [261, 577] width 31 height 28
type input "9/2/2025"
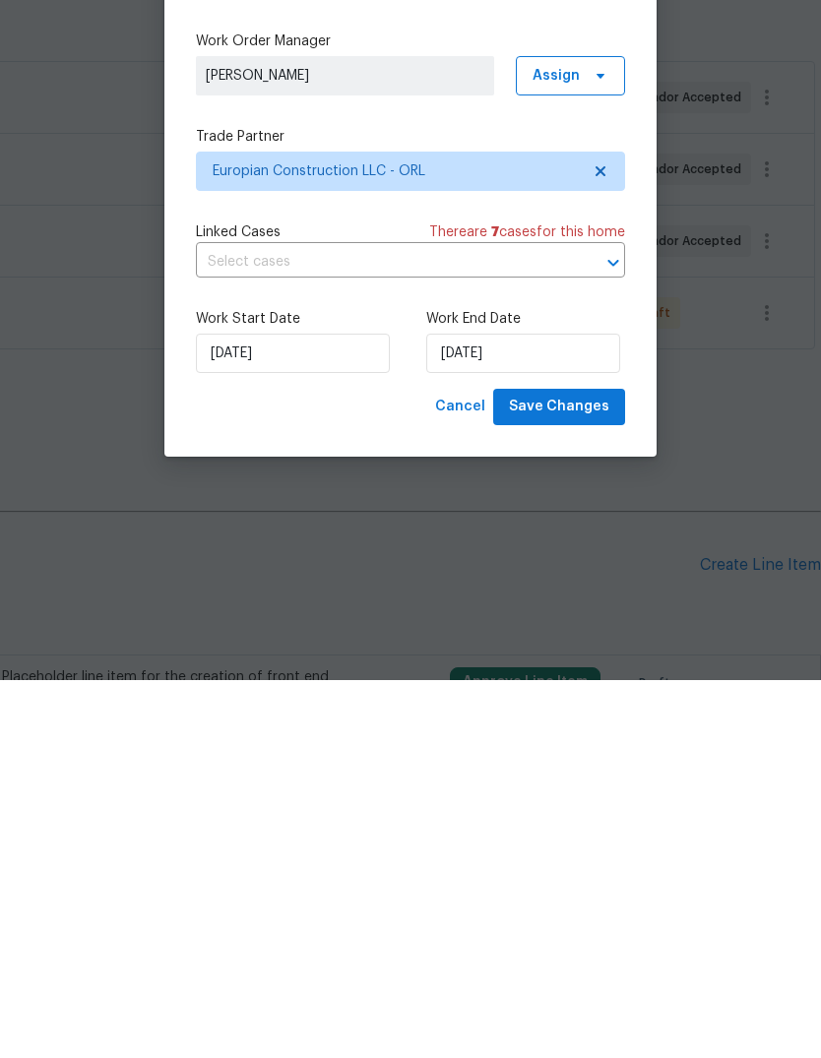
scroll to position [74, 0]
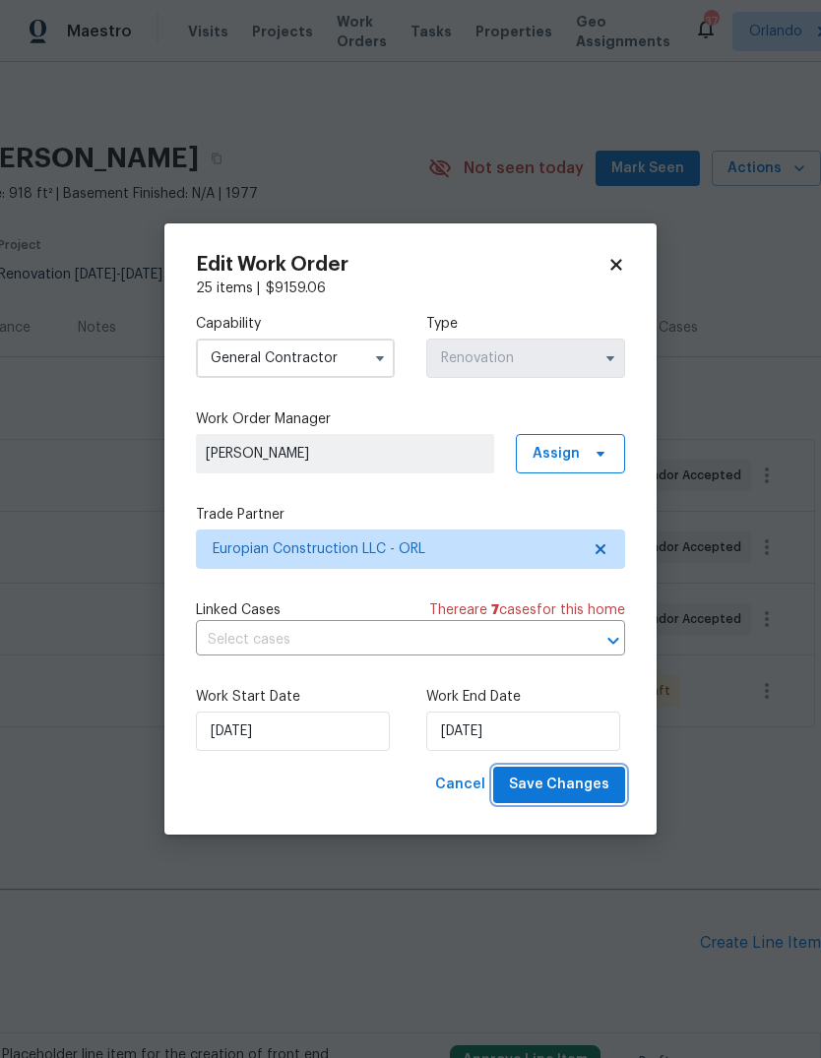
click at [583, 782] on span "Save Changes" at bounding box center [559, 785] width 100 height 25
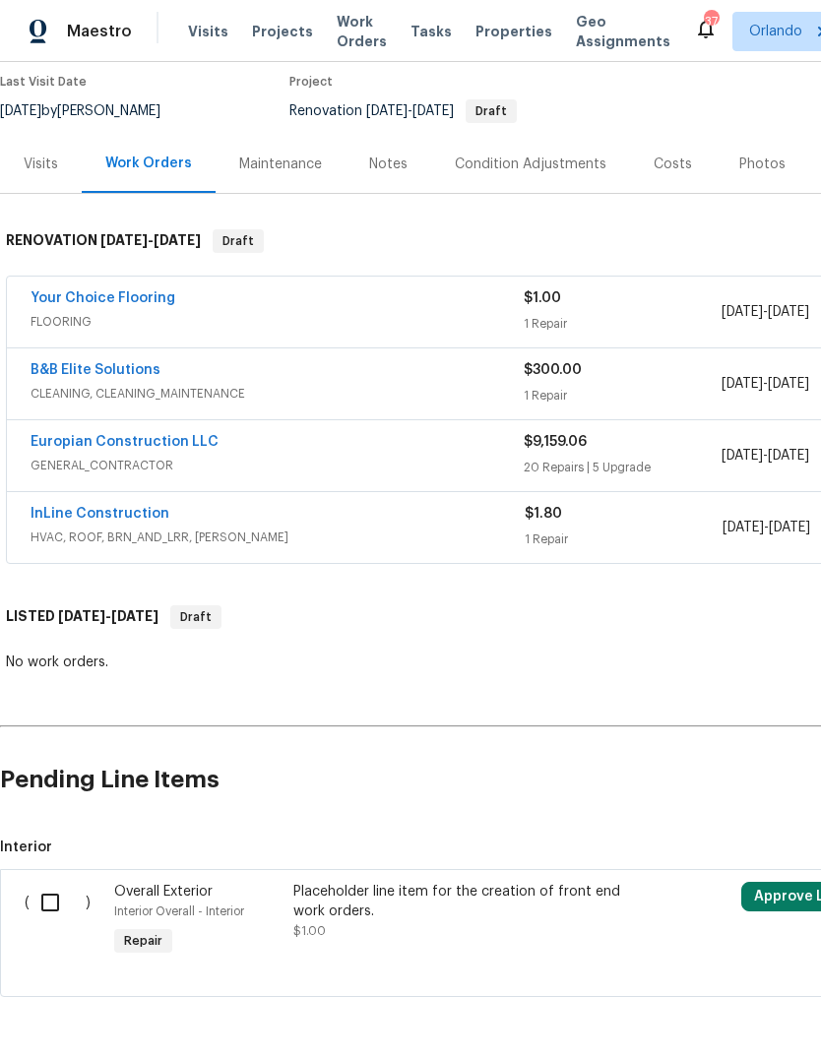
scroll to position [162, 0]
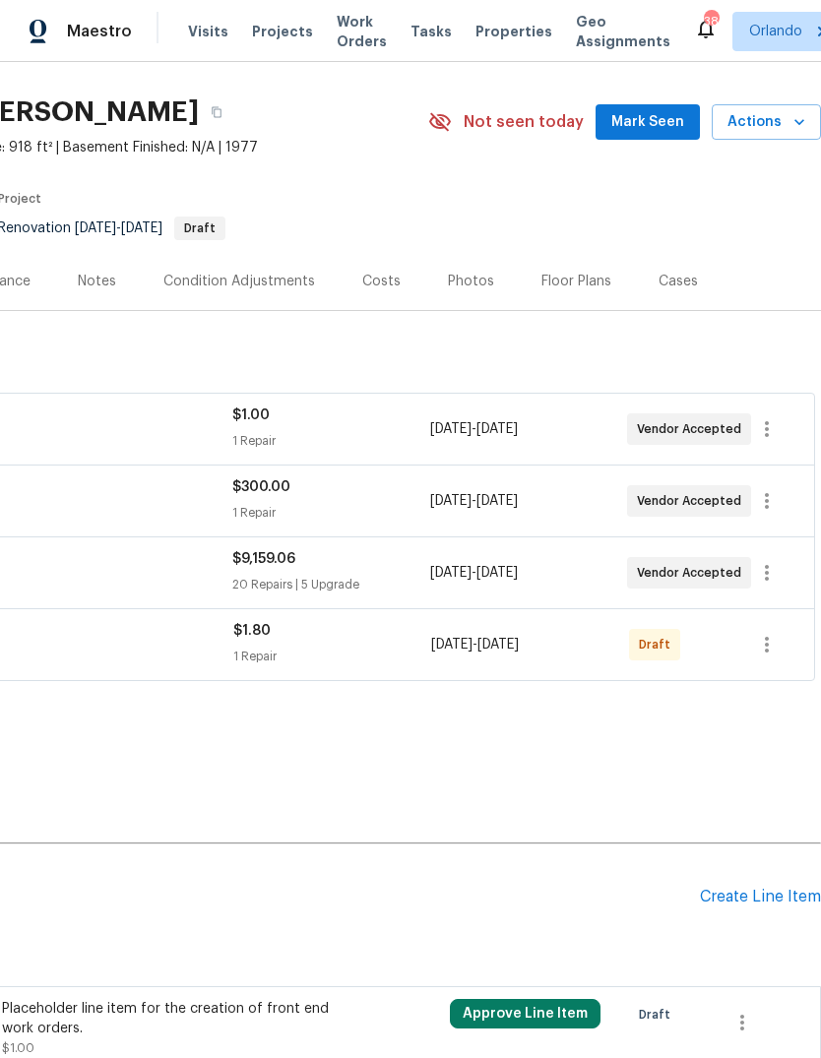
scroll to position [49, 291]
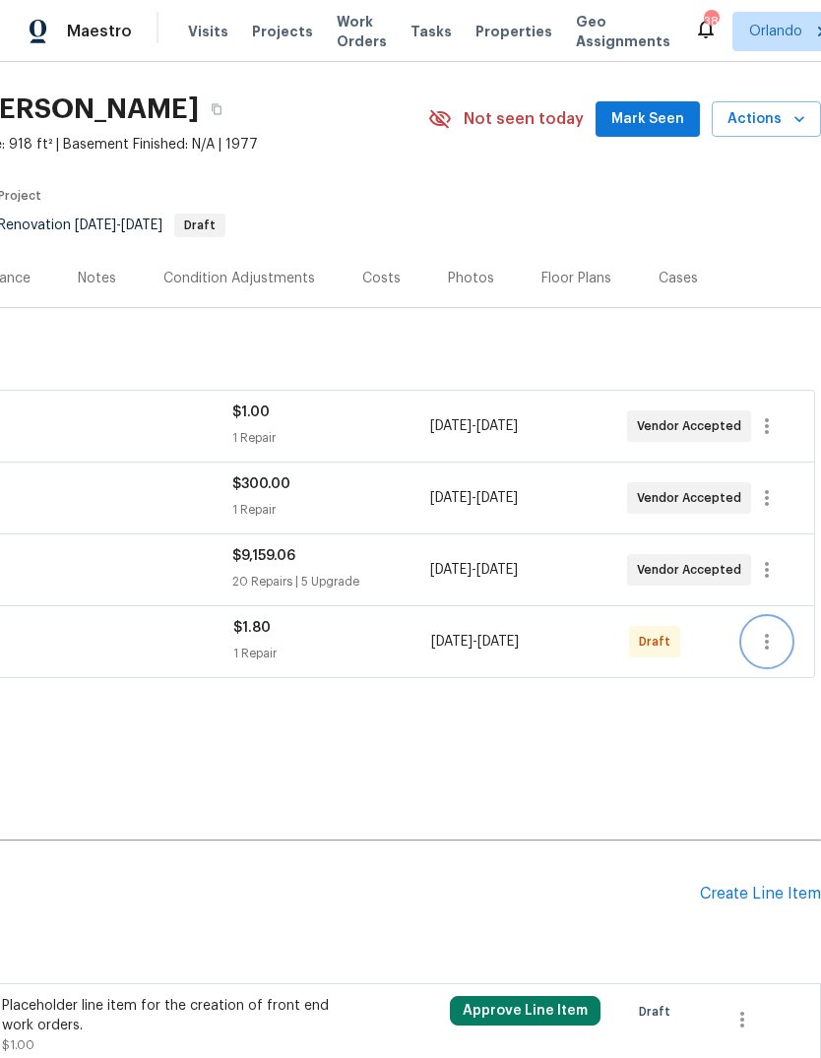
click at [766, 630] on icon "button" at bounding box center [767, 642] width 24 height 24
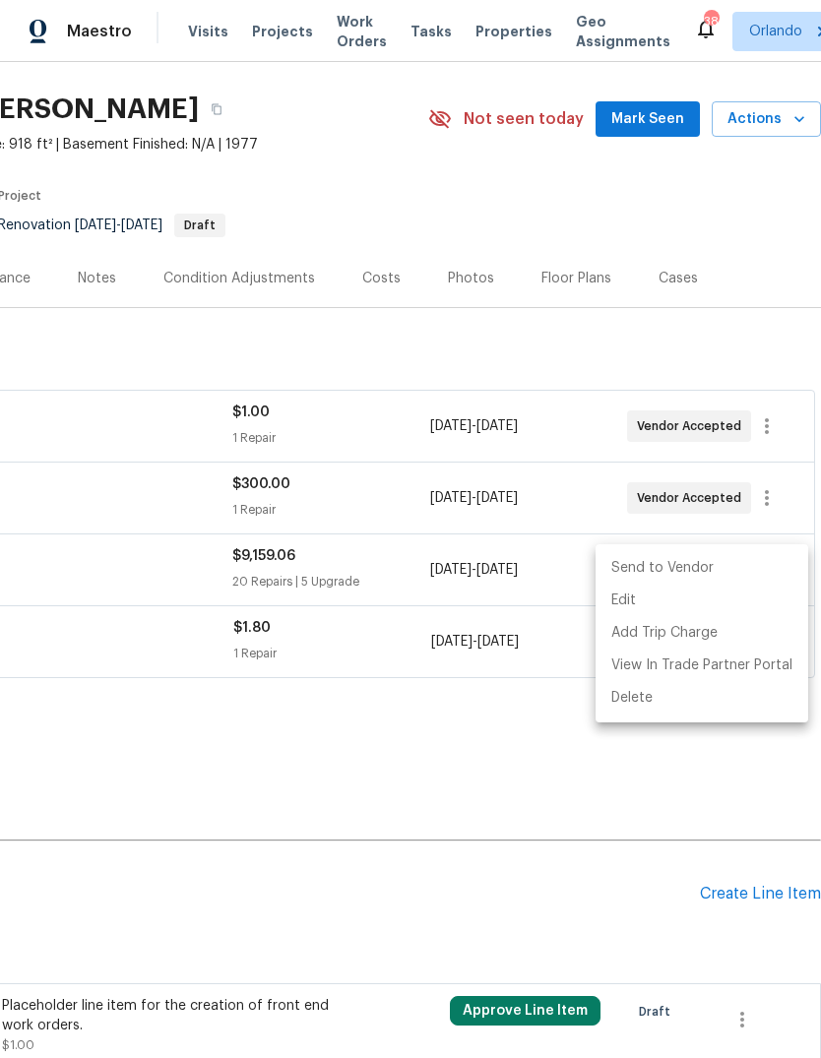
click at [731, 573] on li "Send to Vendor" at bounding box center [702, 568] width 213 height 32
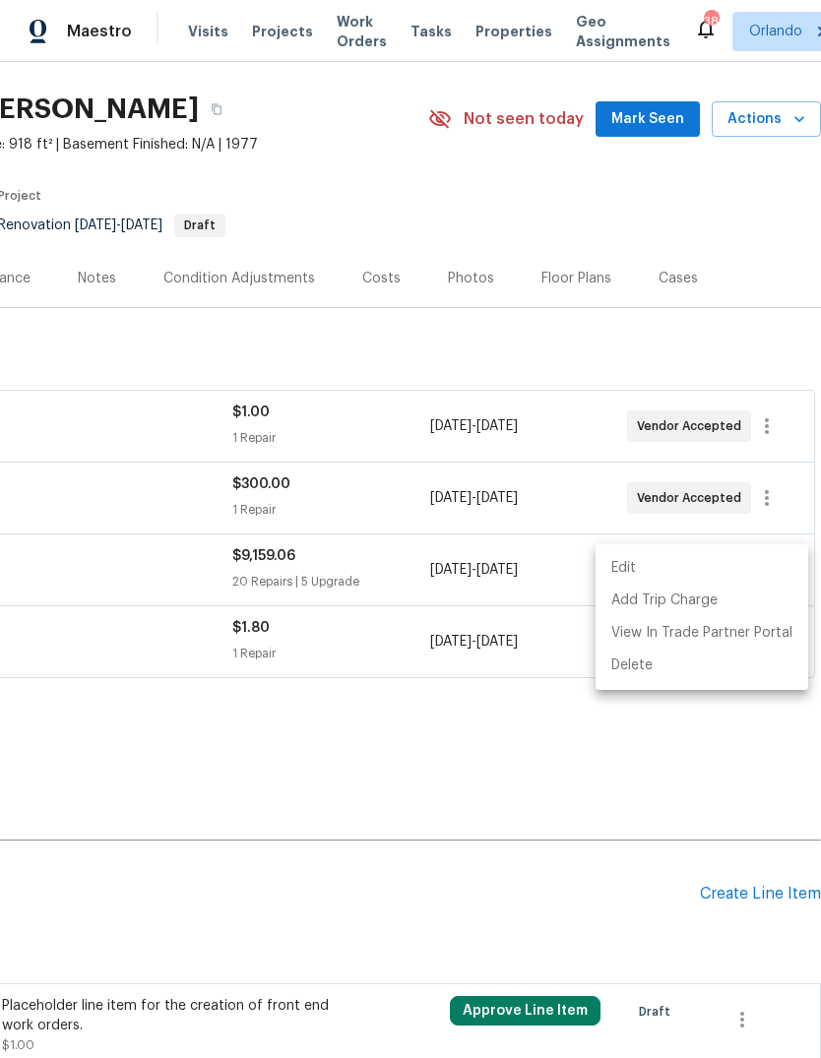
click at [622, 740] on div at bounding box center [410, 529] width 821 height 1058
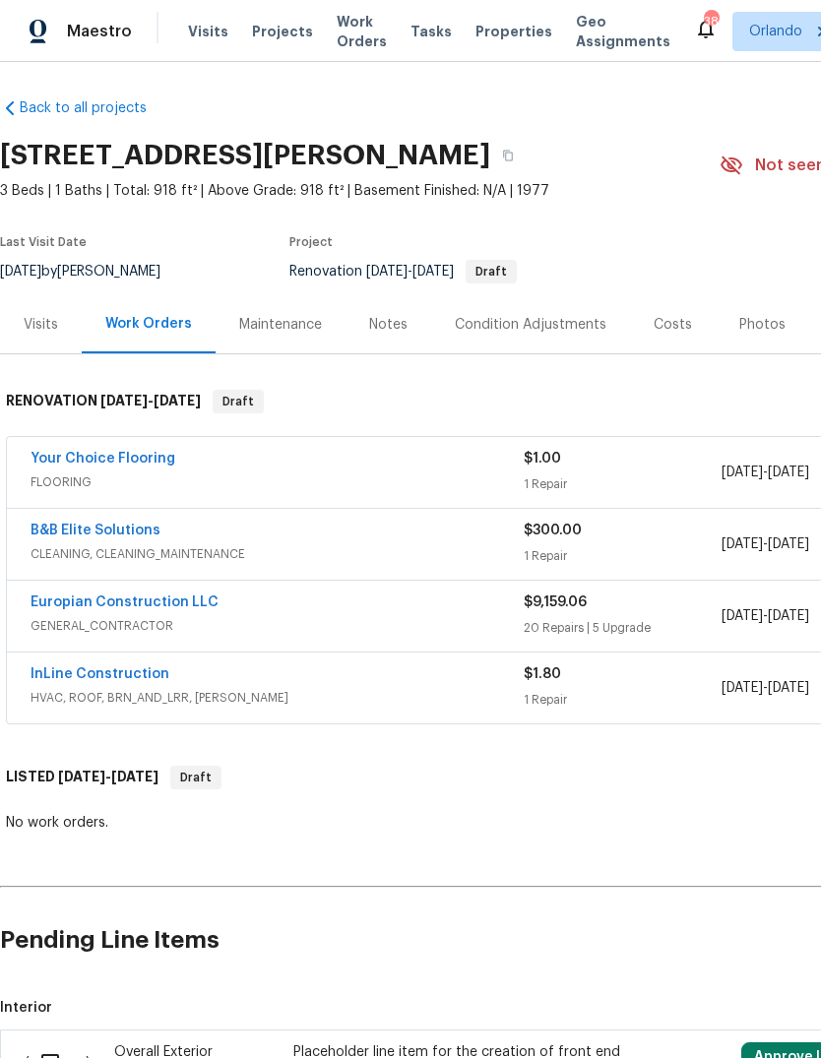
scroll to position [3, 0]
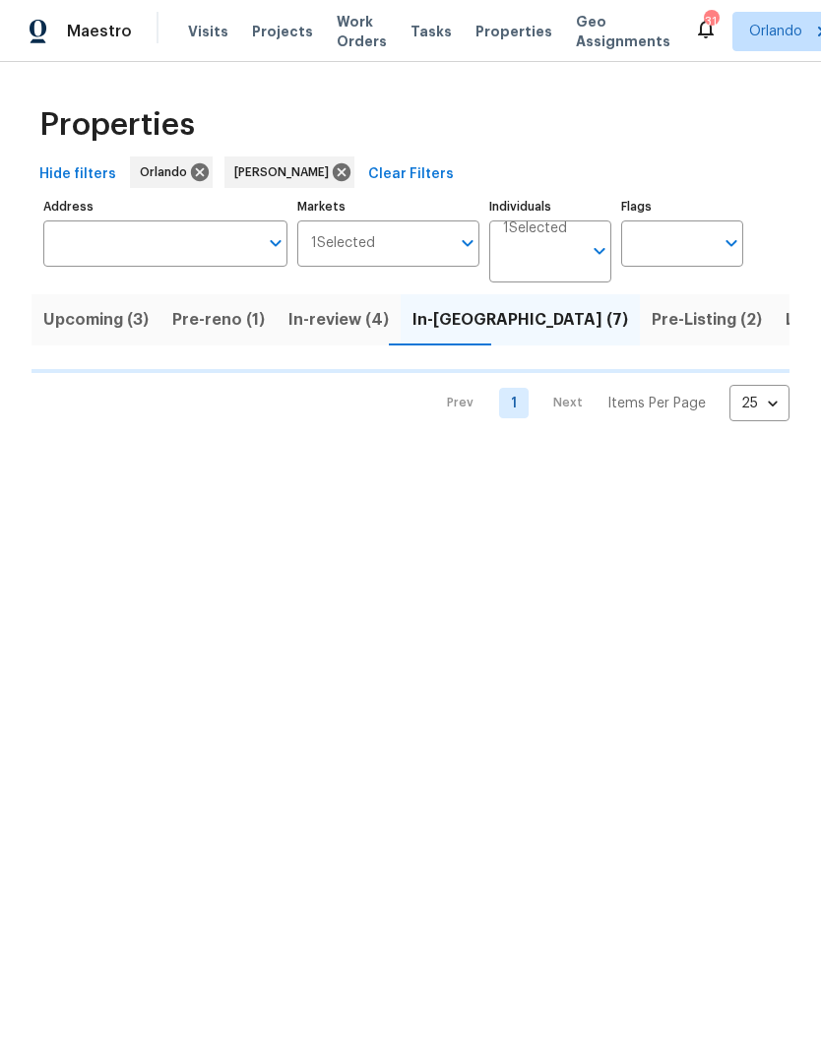
scroll to position [0, 36]
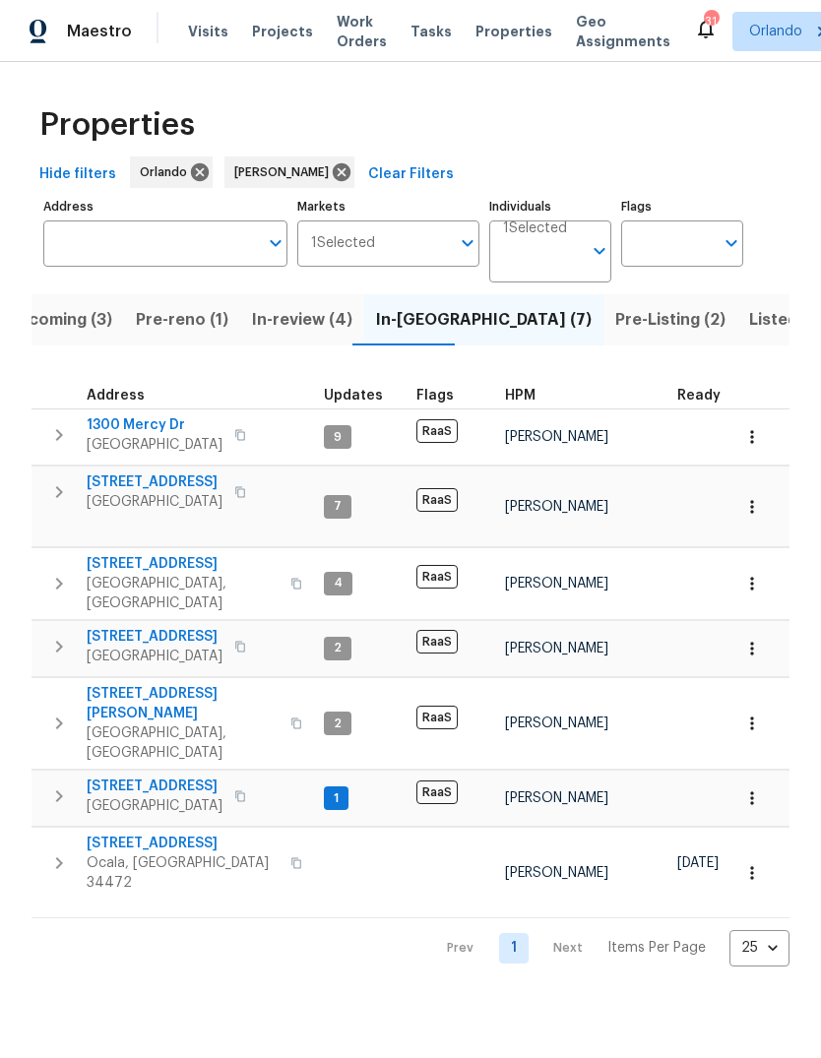
click at [290, 857] on icon "button" at bounding box center [296, 863] width 12 height 12
click at [284, 840] on button "button" at bounding box center [296, 863] width 24 height 47
click at [79, 324] on span "Upcoming (3)" at bounding box center [59, 320] width 105 height 28
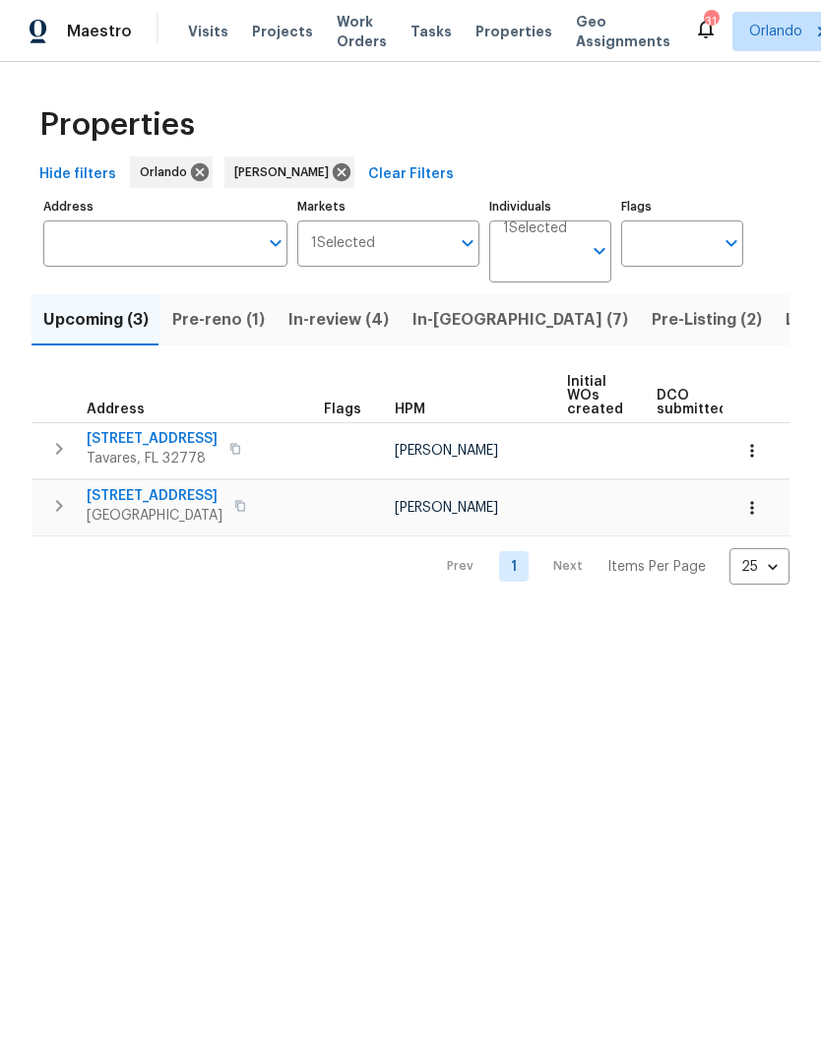
click at [217, 319] on span "Pre-reno (1)" at bounding box center [218, 320] width 93 height 28
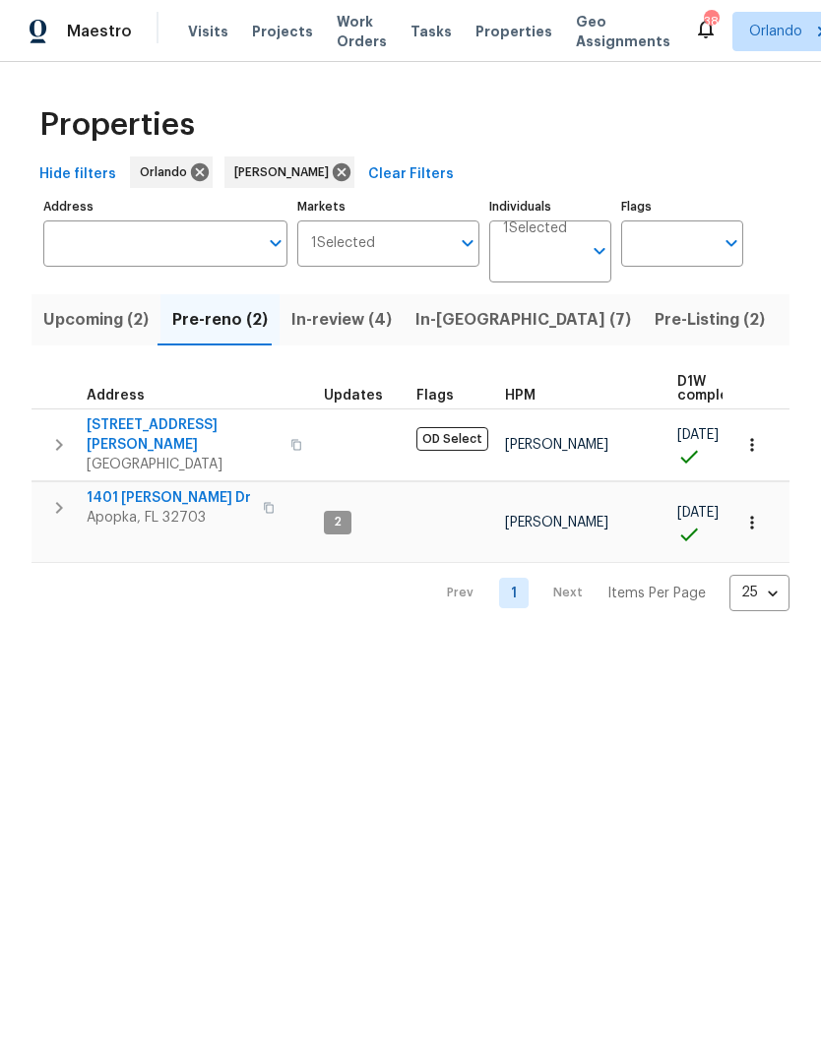
click at [450, 314] on span "In-reno (7)" at bounding box center [523, 320] width 216 height 28
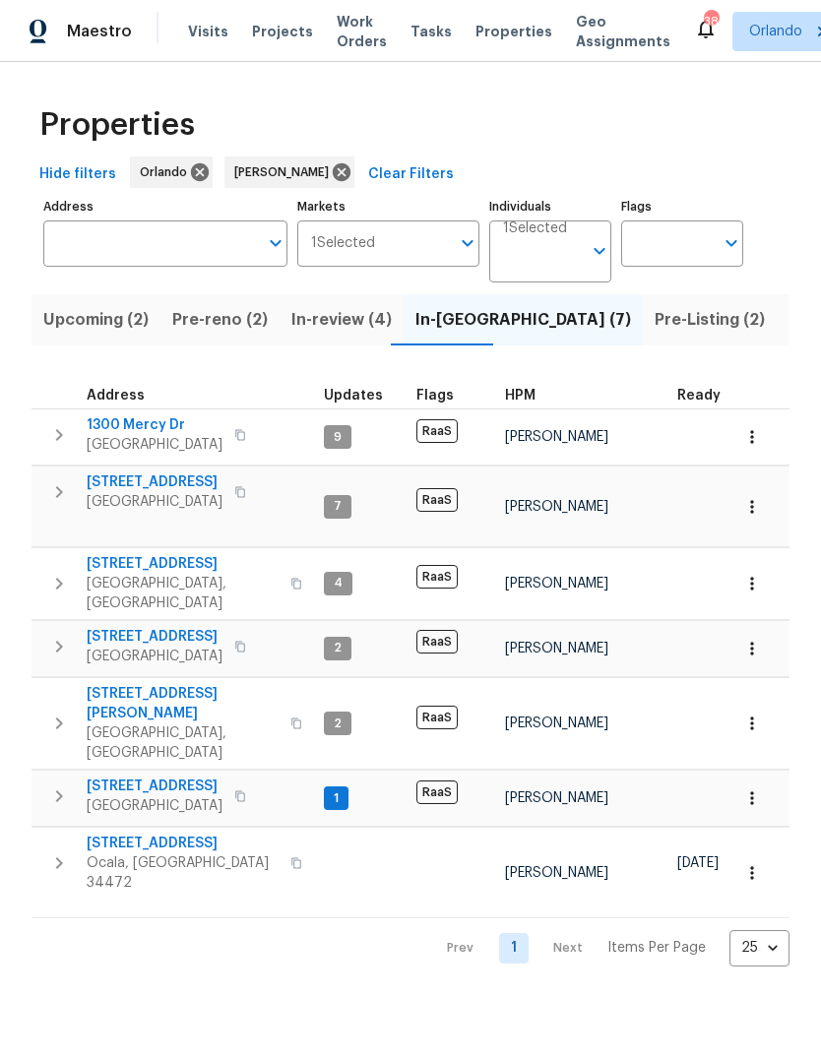
click at [117, 834] on span "[STREET_ADDRESS]" at bounding box center [183, 844] width 192 height 20
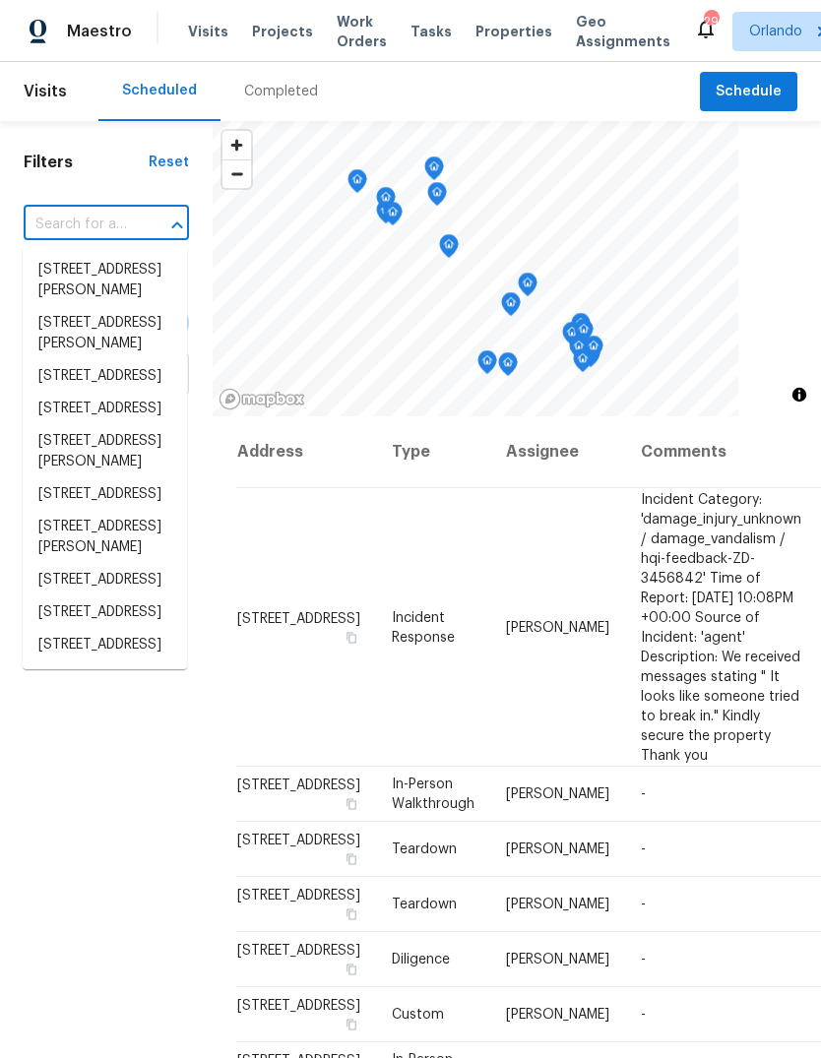
scroll to position [1148, 16]
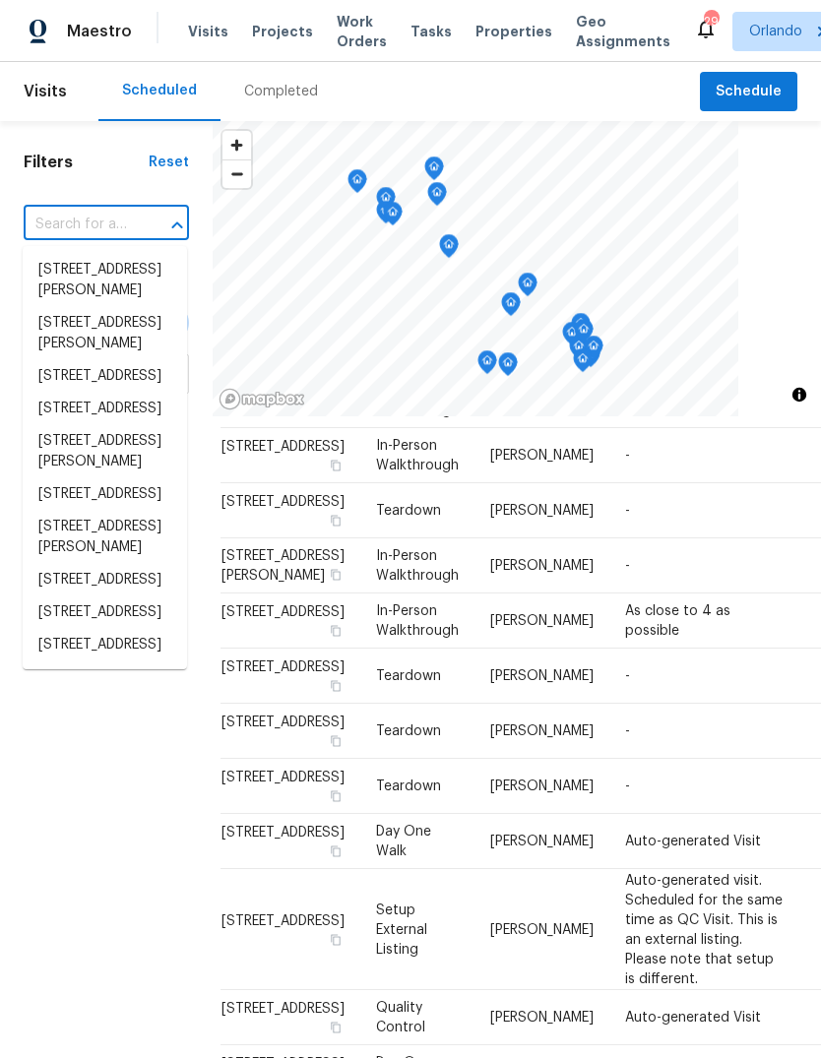
type input "7 Dogwood Trl Ocala FL 34472"
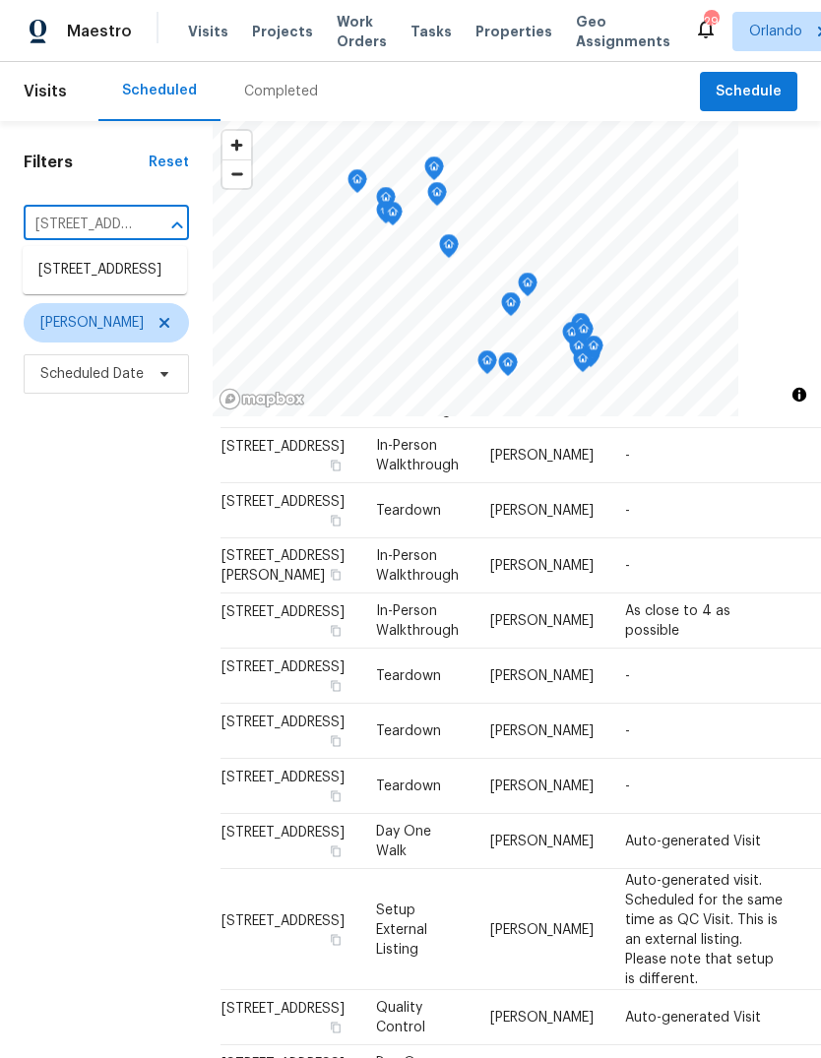
click at [75, 273] on li "[STREET_ADDRESS]" at bounding box center [105, 270] width 164 height 32
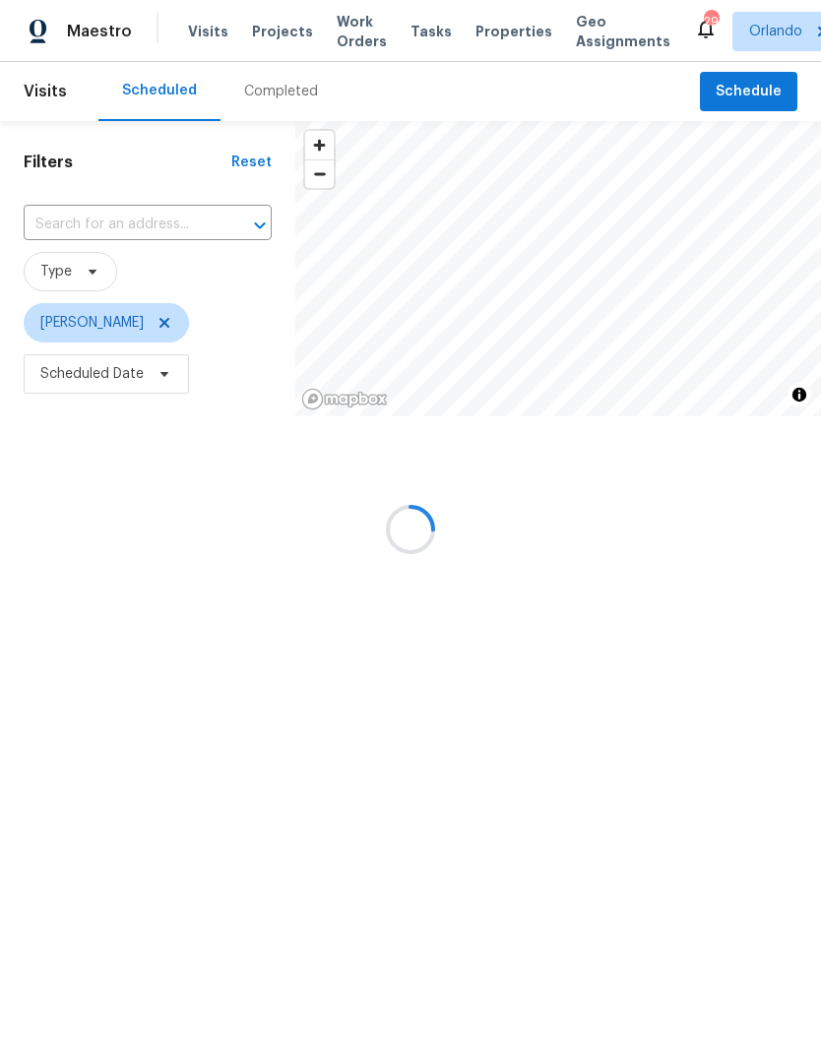
type input "[STREET_ADDRESS]"
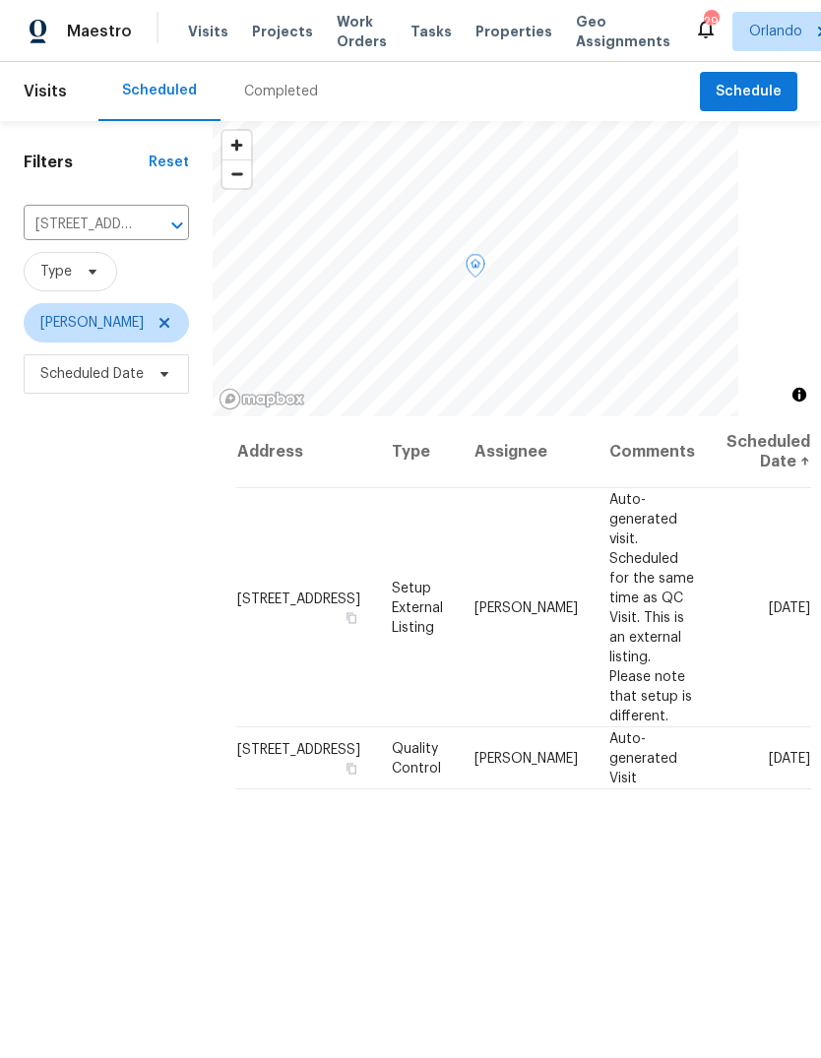
click at [0, 0] on icon at bounding box center [0, 0] width 0 height 0
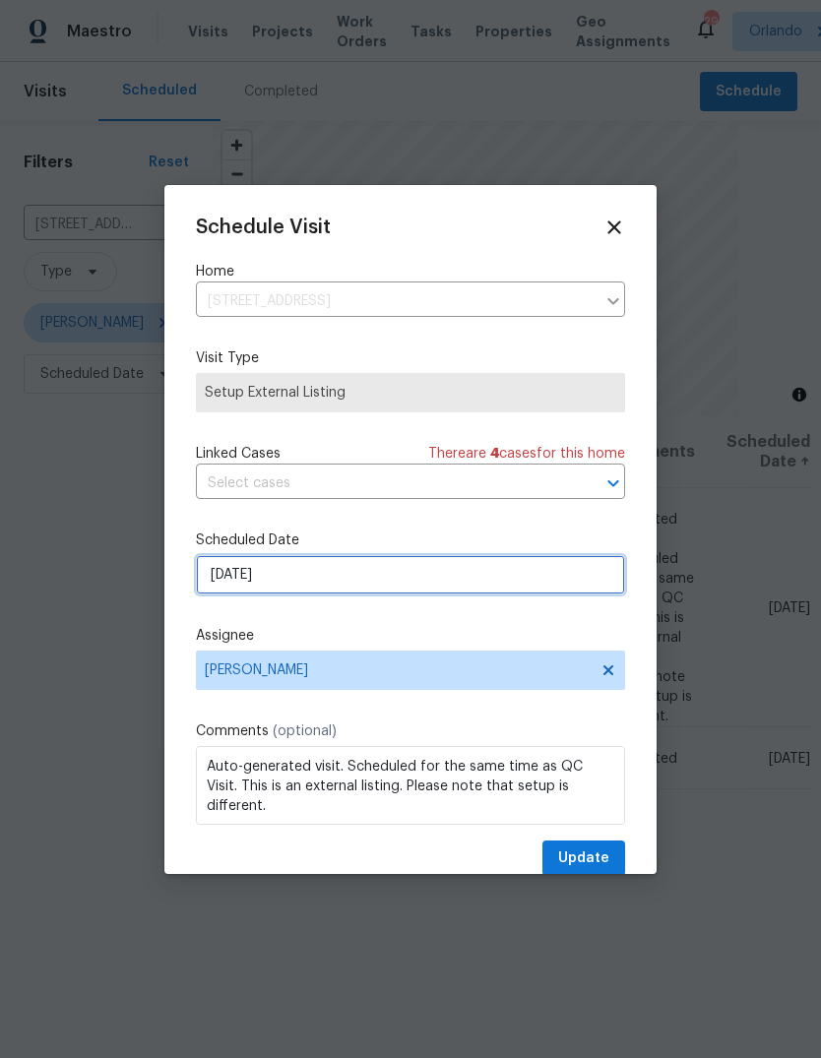
click at [221, 573] on input "[DATE]" at bounding box center [410, 574] width 429 height 39
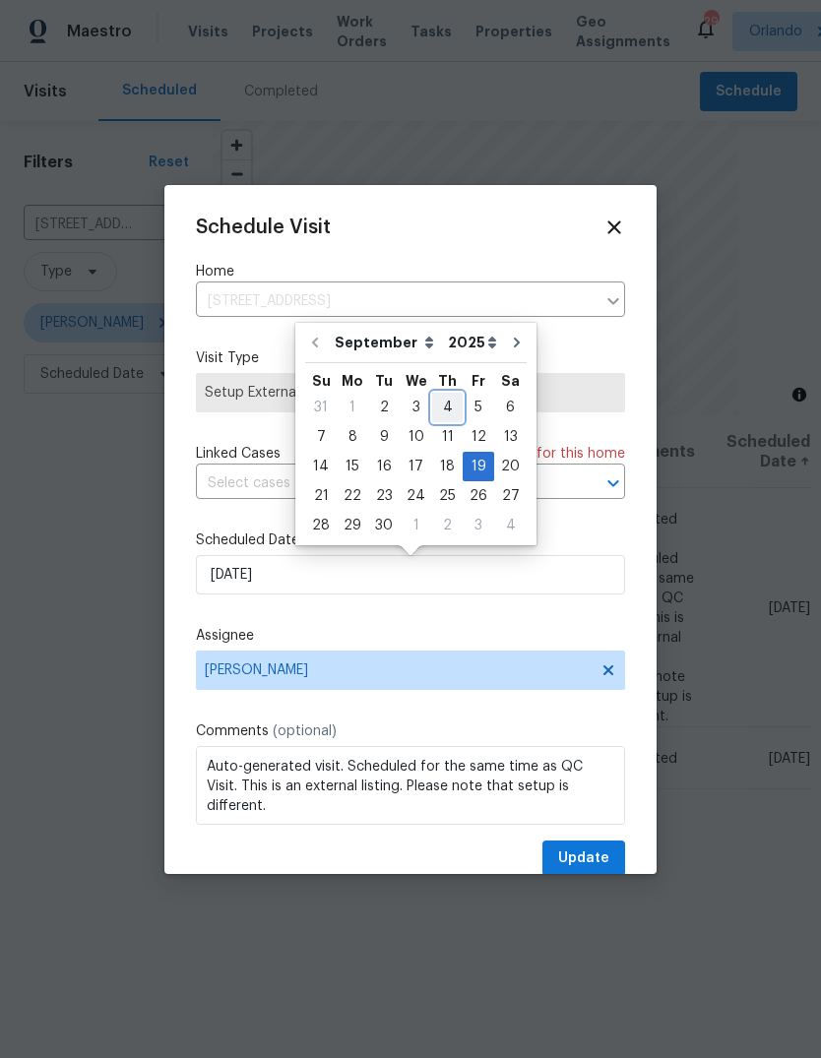
click at [440, 406] on div "4" at bounding box center [447, 408] width 31 height 28
type input "9/4/2025"
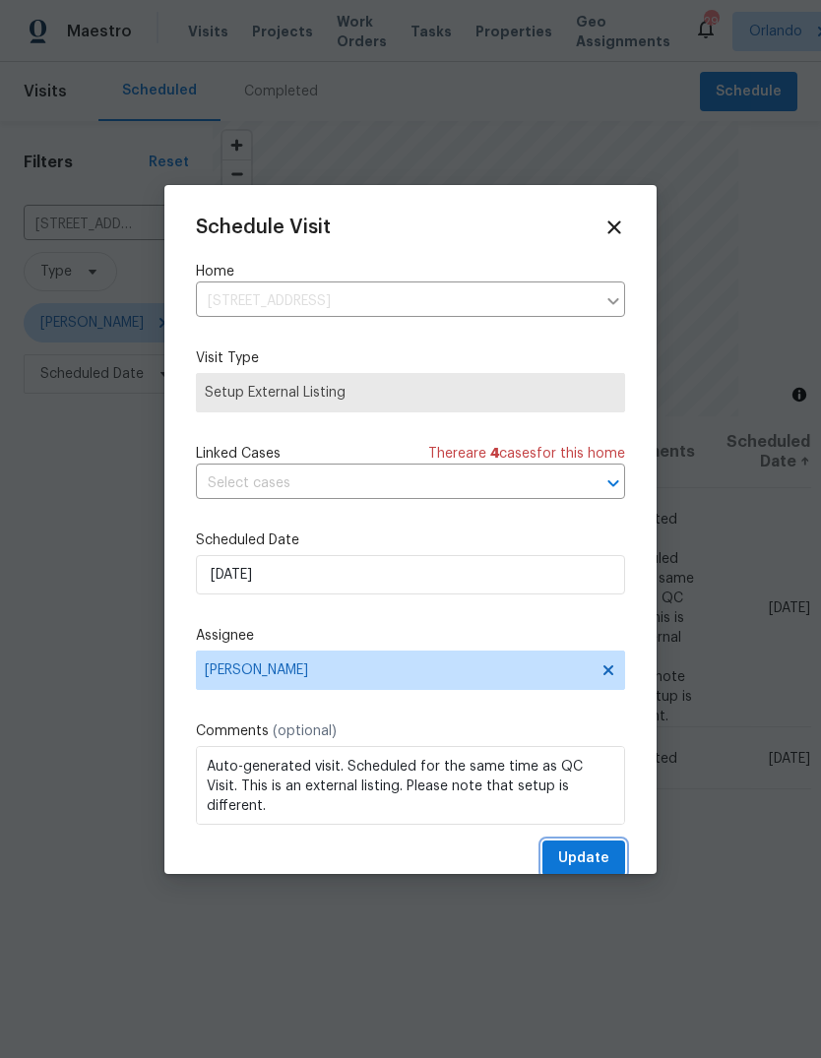
click at [604, 862] on span "Update" at bounding box center [583, 859] width 51 height 25
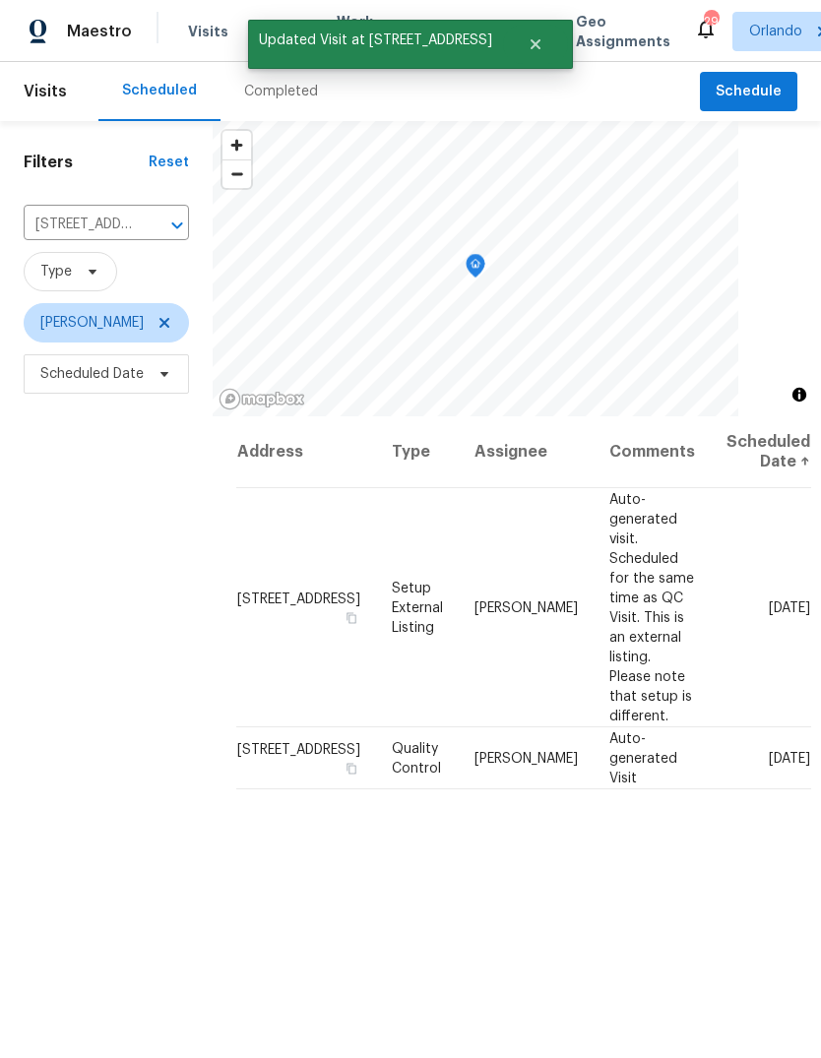
click at [0, 0] on icon at bounding box center [0, 0] width 0 height 0
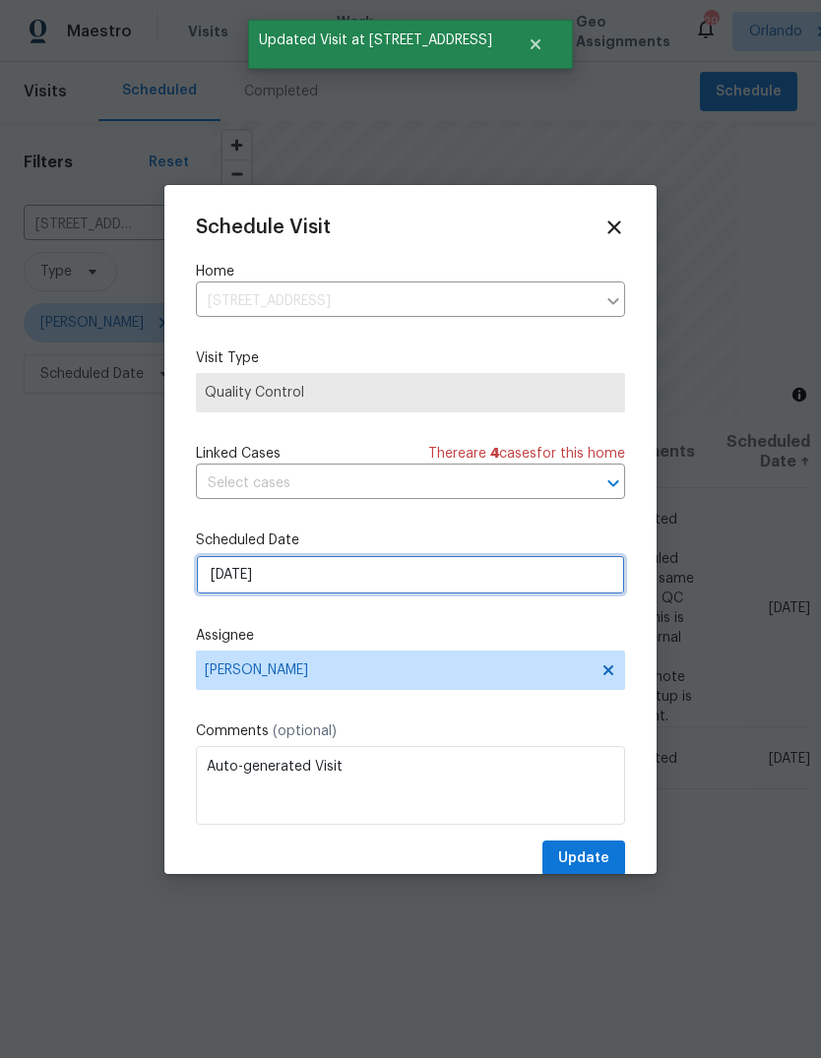
click at [229, 581] on input "[DATE]" at bounding box center [410, 574] width 429 height 39
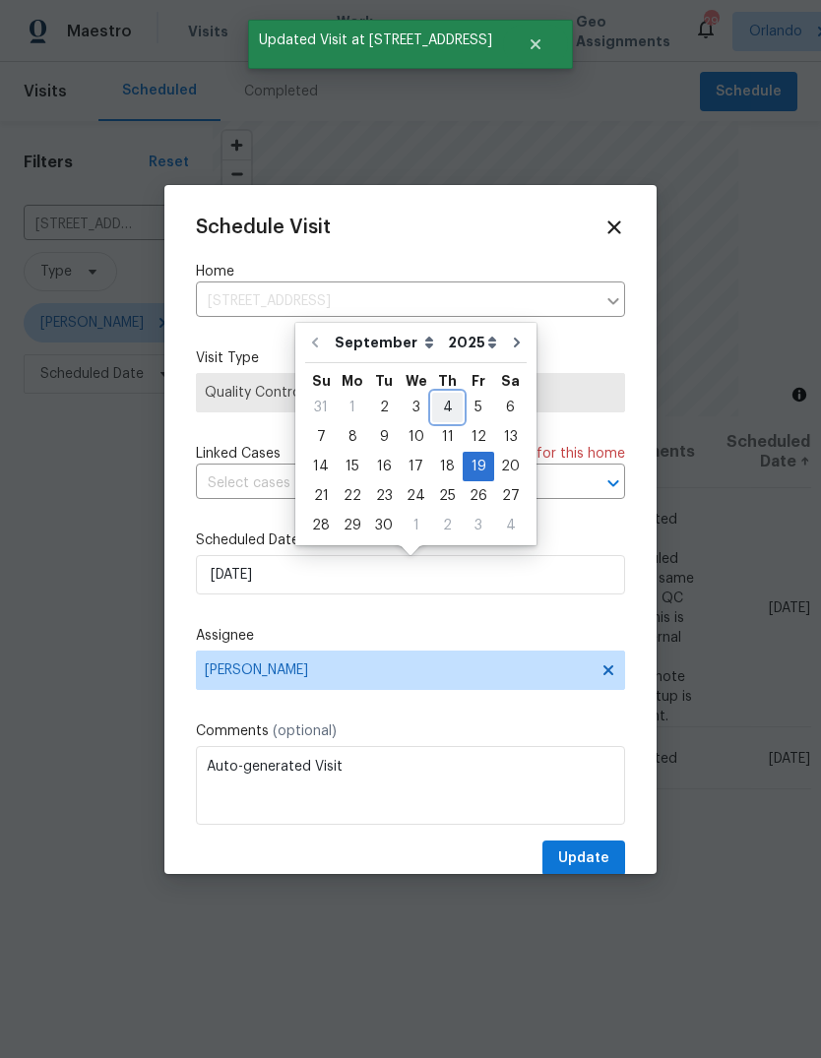
click at [441, 394] on div "4" at bounding box center [447, 408] width 31 height 28
type input "9/4/2025"
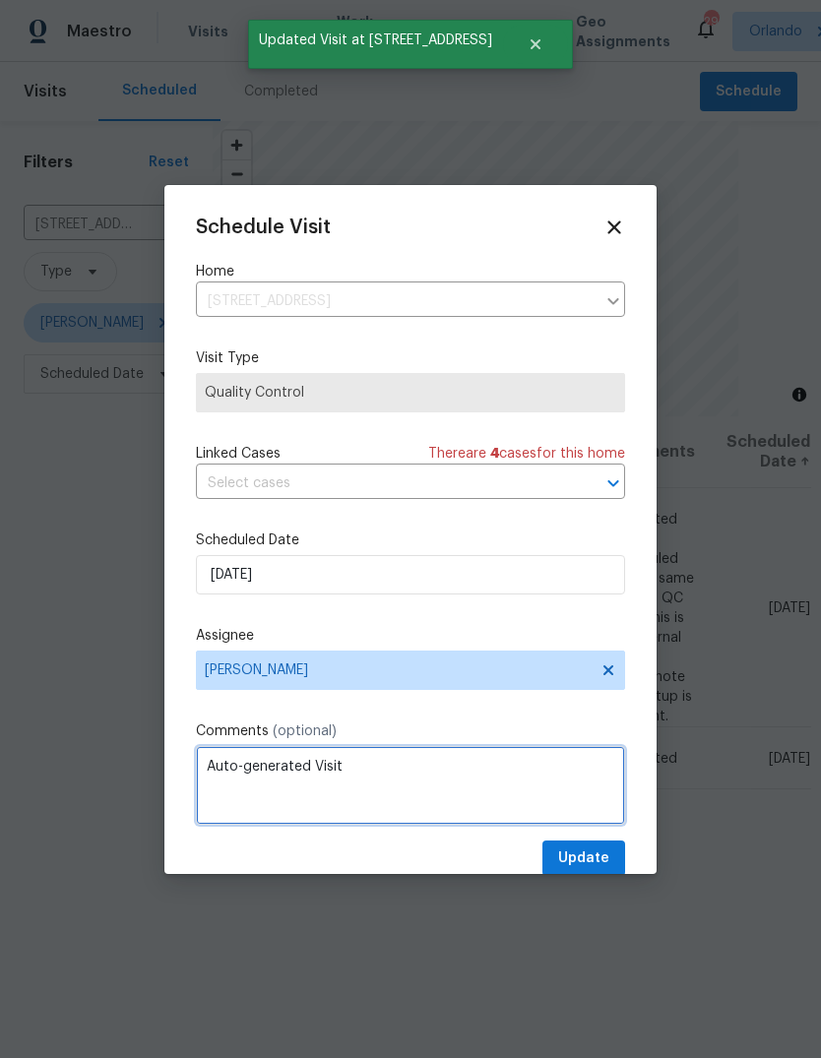
click at [589, 825] on textarea "Auto-generated Visit" at bounding box center [410, 785] width 429 height 79
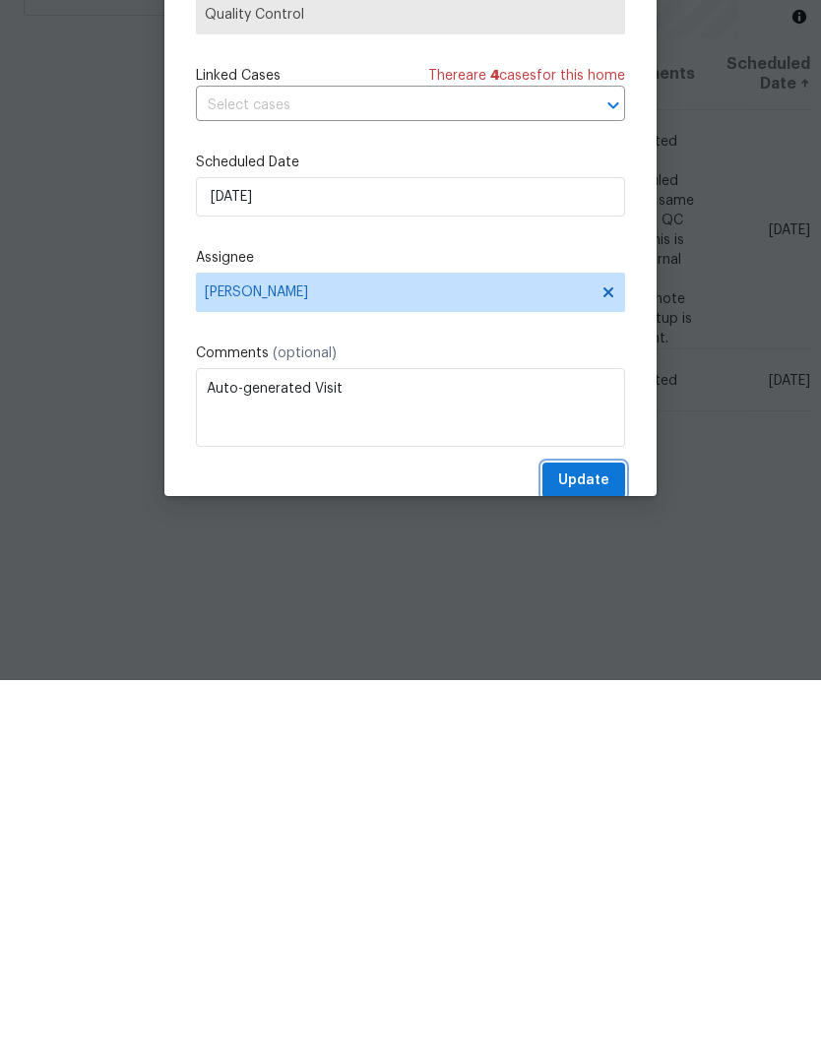
click at [605, 847] on span "Update" at bounding box center [583, 859] width 51 height 25
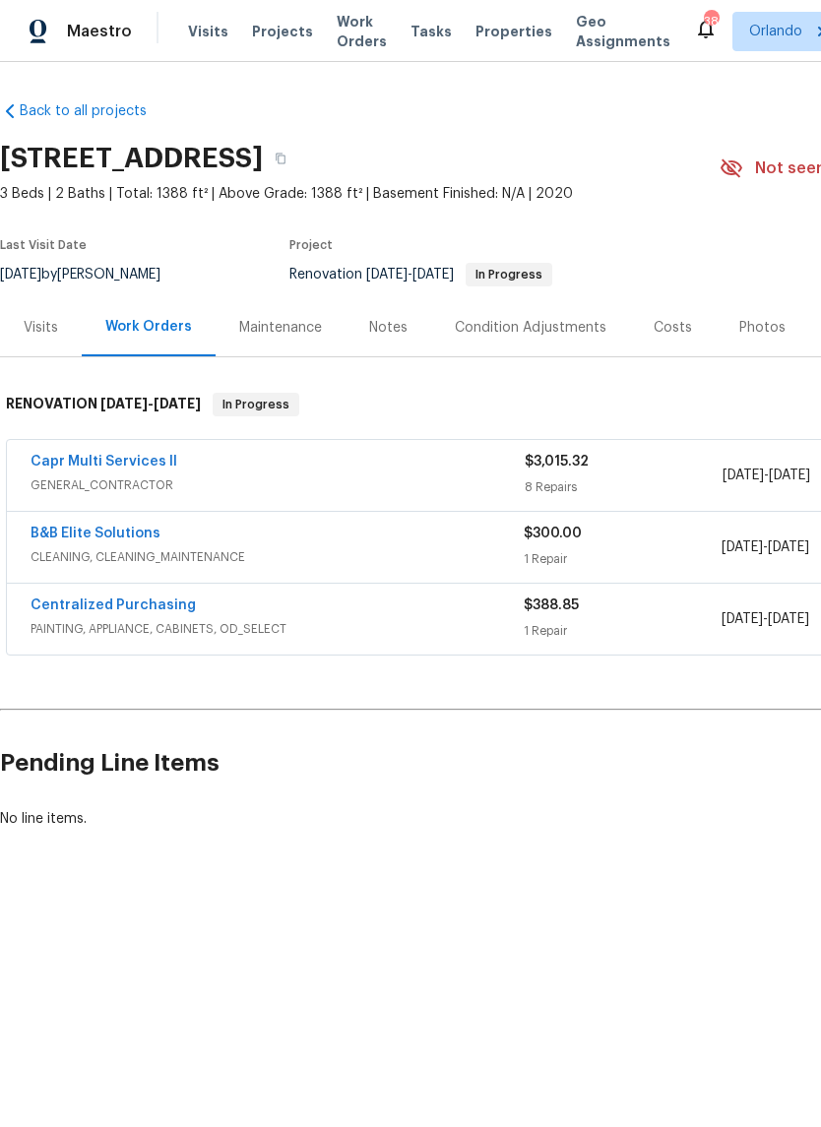
click at [54, 531] on link "B&B Elite Solutions" at bounding box center [96, 534] width 130 height 14
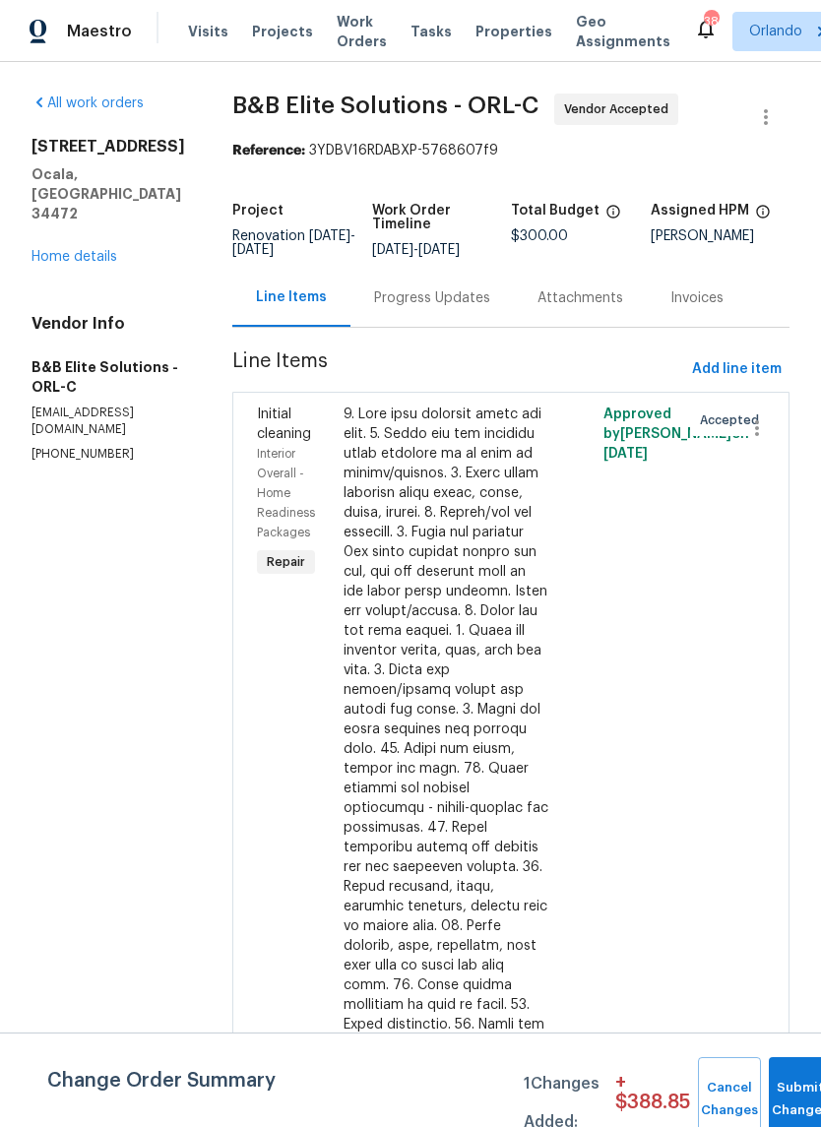
click at [434, 308] on div "Progress Updates" at bounding box center [432, 298] width 116 height 20
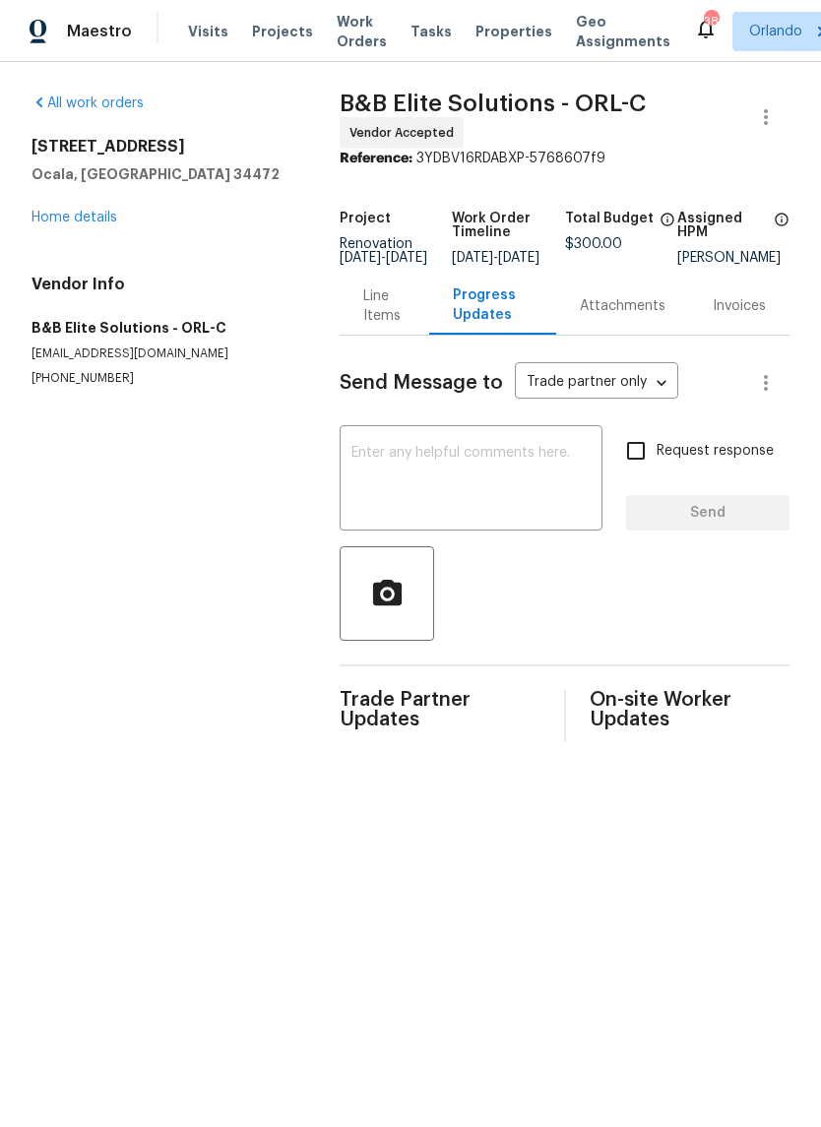
click at [471, 478] on textarea at bounding box center [470, 480] width 239 height 69
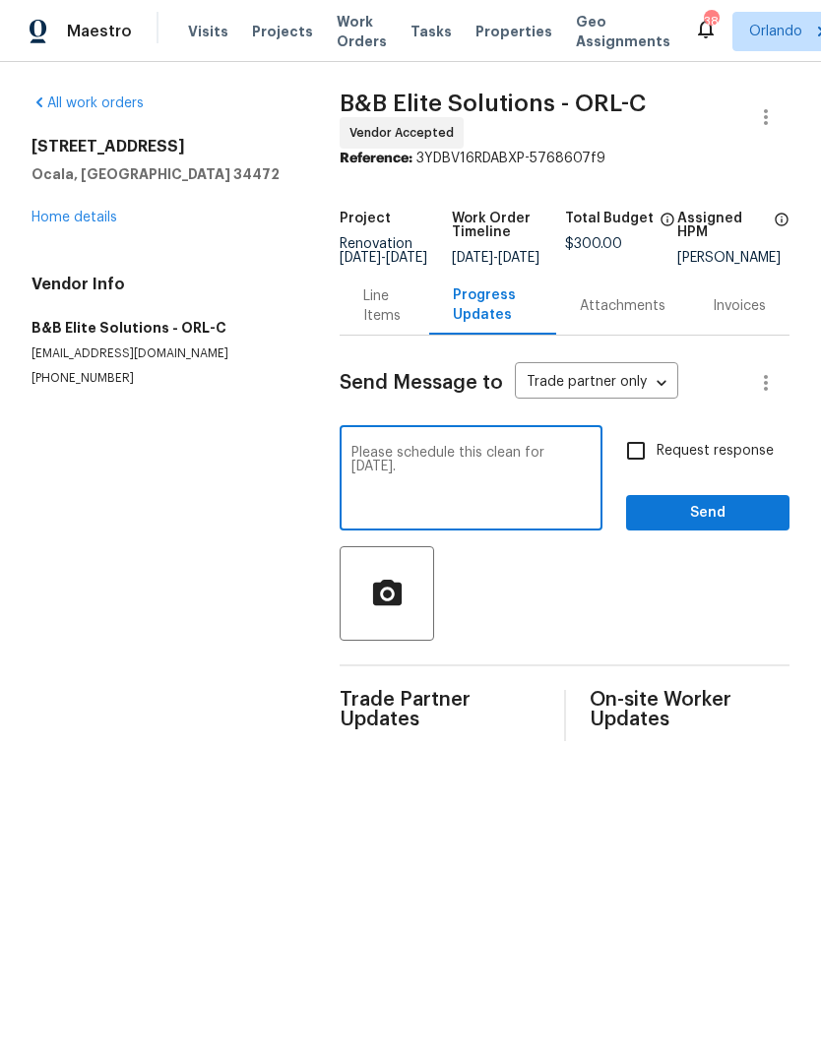
type textarea "Please schedule this clean for [DATE]."
click at [750, 526] on span "Send" at bounding box center [708, 513] width 132 height 25
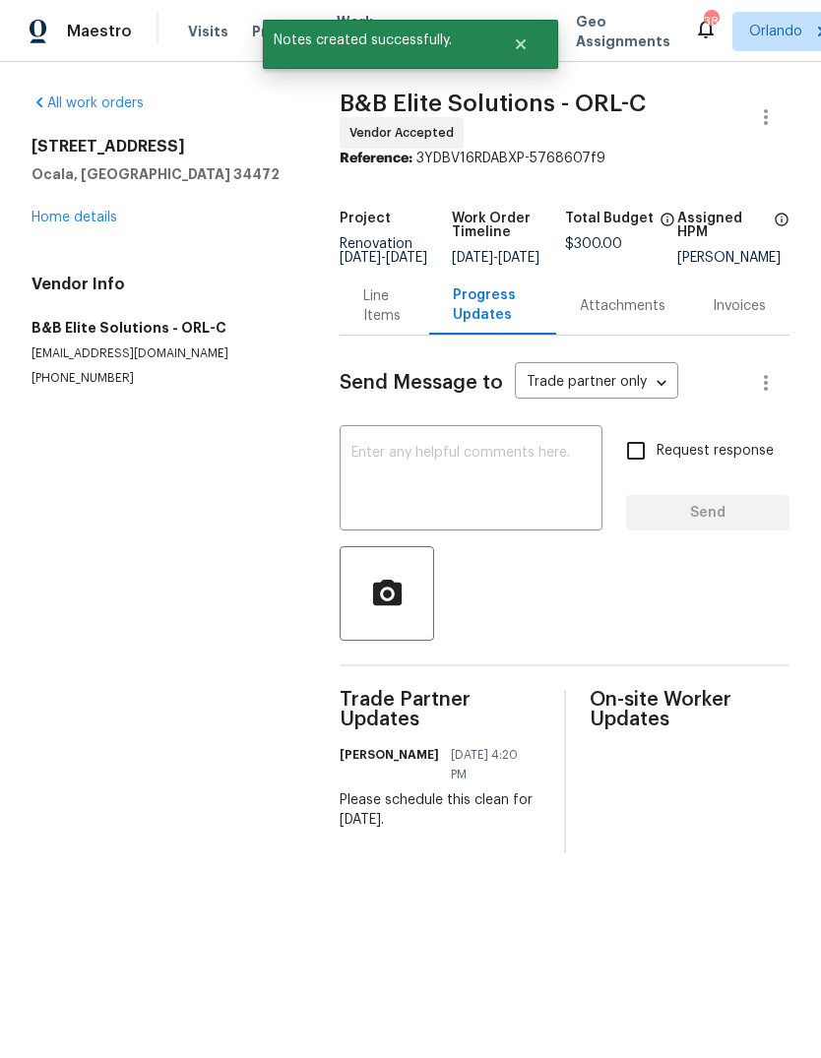
click at [59, 200] on div "[STREET_ADDRESS] Home details" at bounding box center [161, 182] width 261 height 91
